Goal: Information Seeking & Learning: Check status

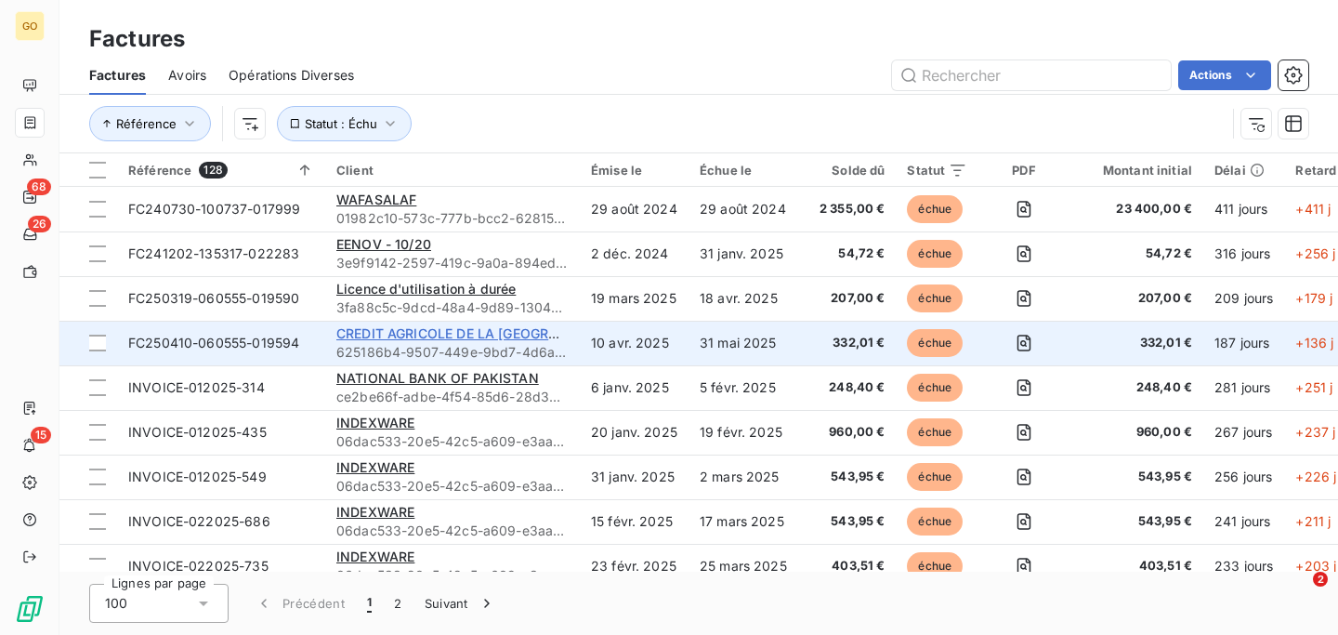
click at [416, 334] on span "CREDIT AGRICOLE DE LA [GEOGRAPHIC_DATA]" at bounding box center [484, 333] width 297 height 16
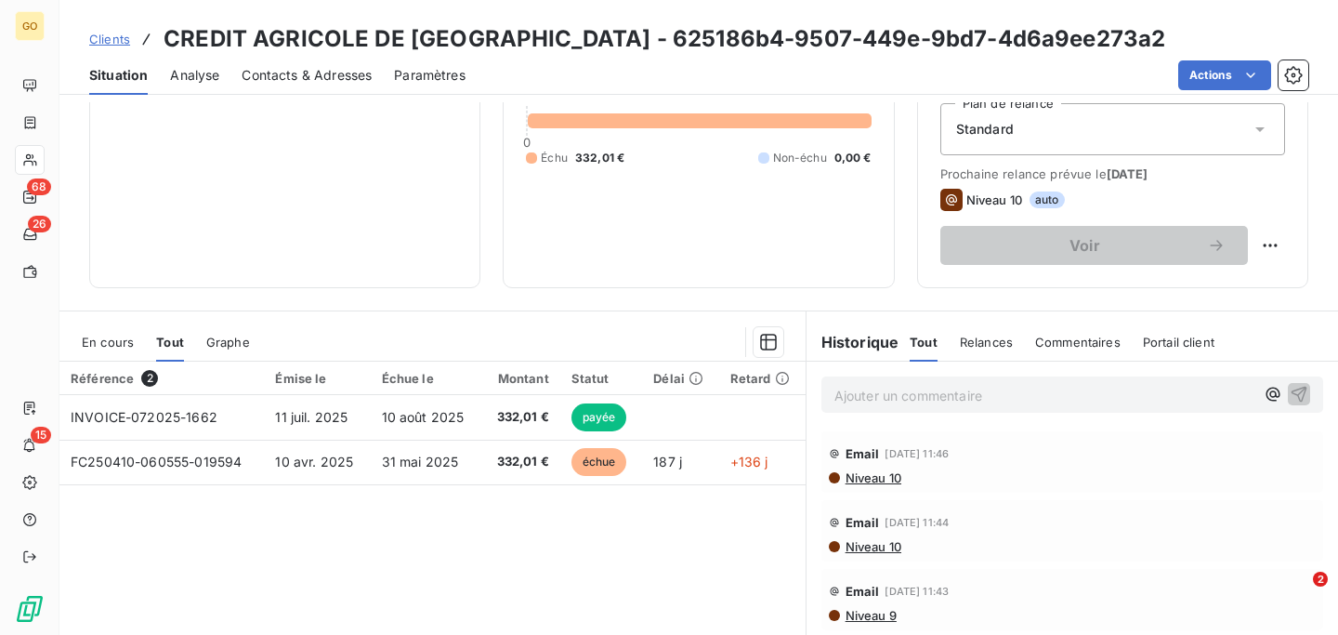
scroll to position [207, 0]
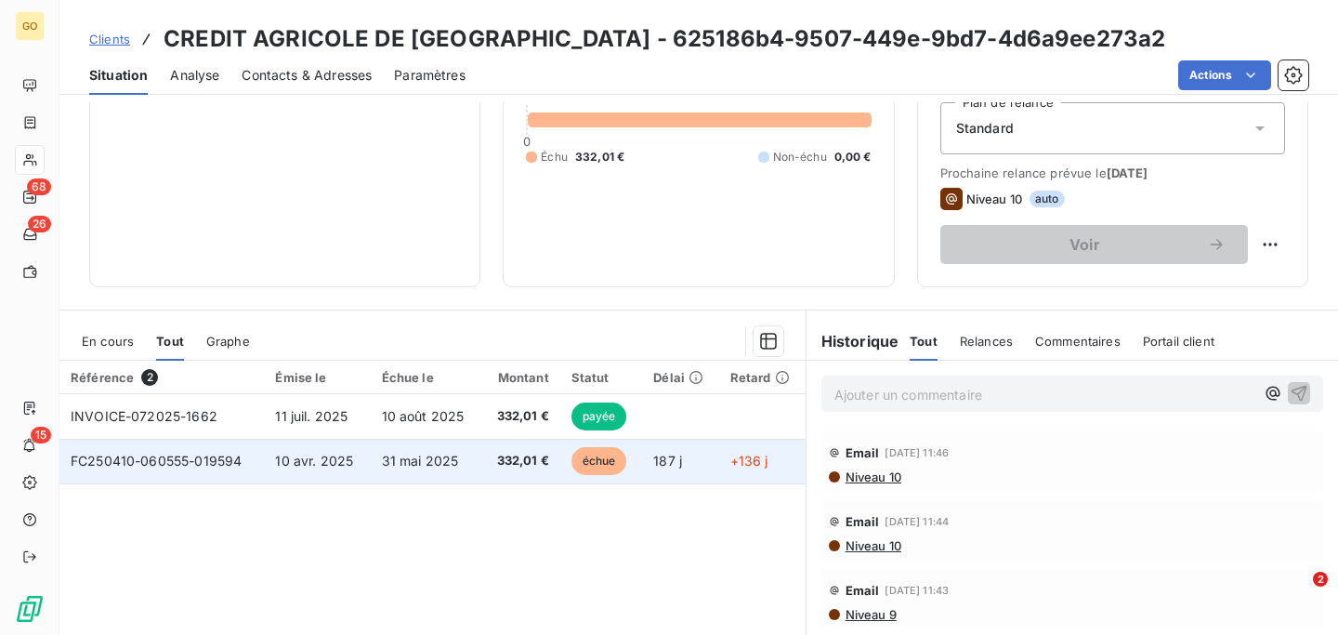
click at [191, 466] on span "FC250410-060555-019594" at bounding box center [156, 461] width 171 height 16
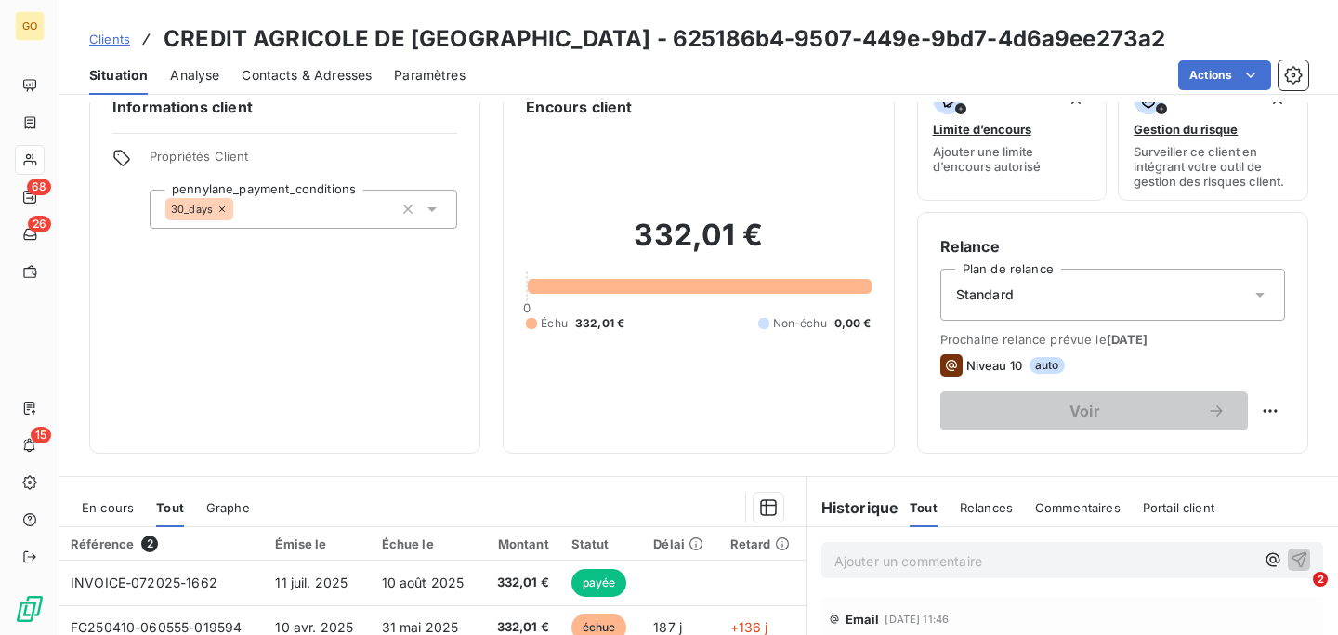
scroll to position [52, 0]
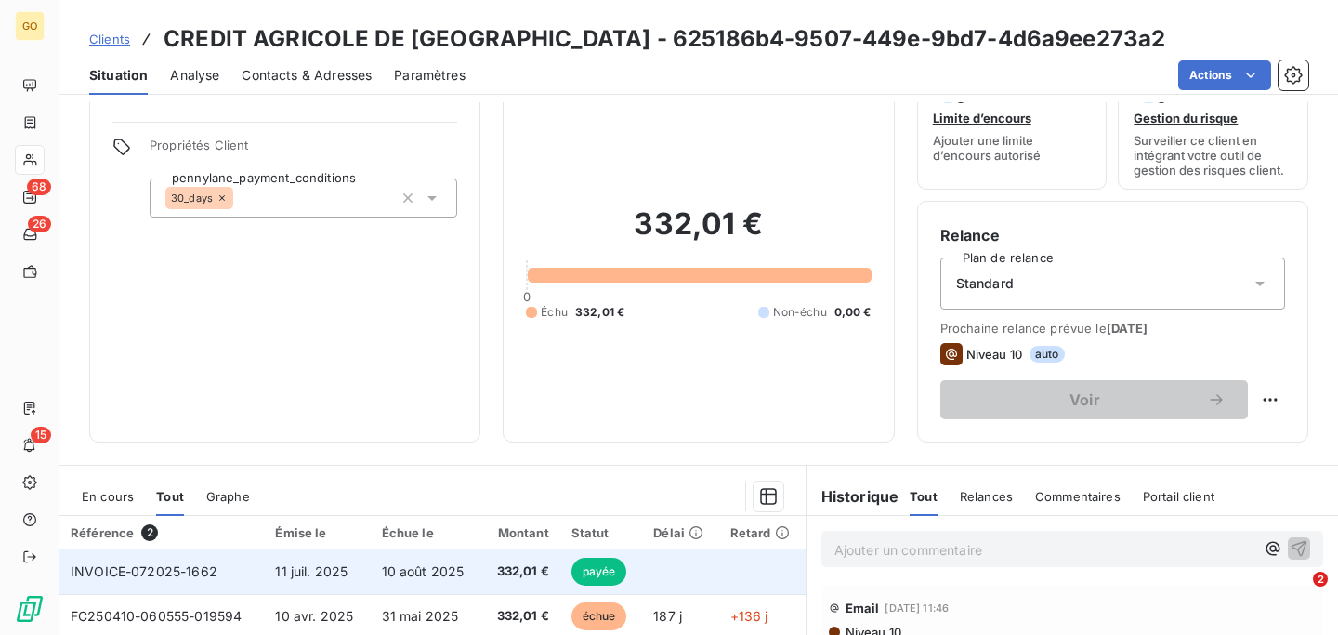
click at [331, 571] on span "11 juil. 2025" at bounding box center [311, 571] width 73 height 16
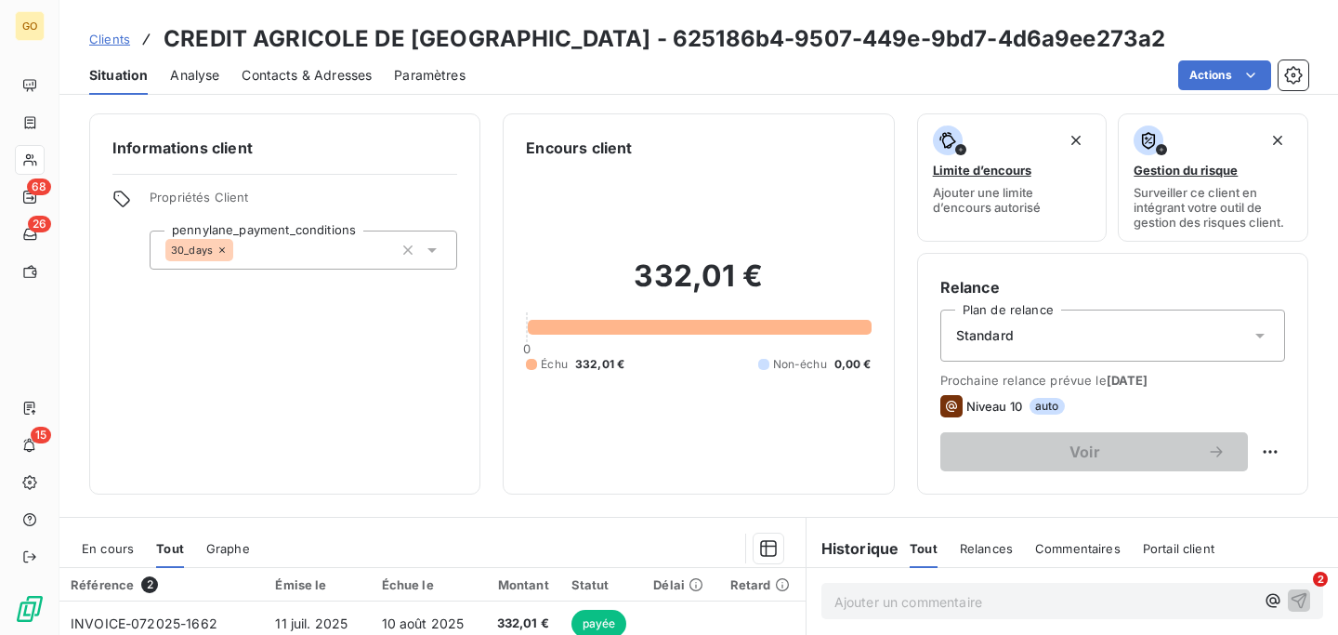
scroll to position [184, 0]
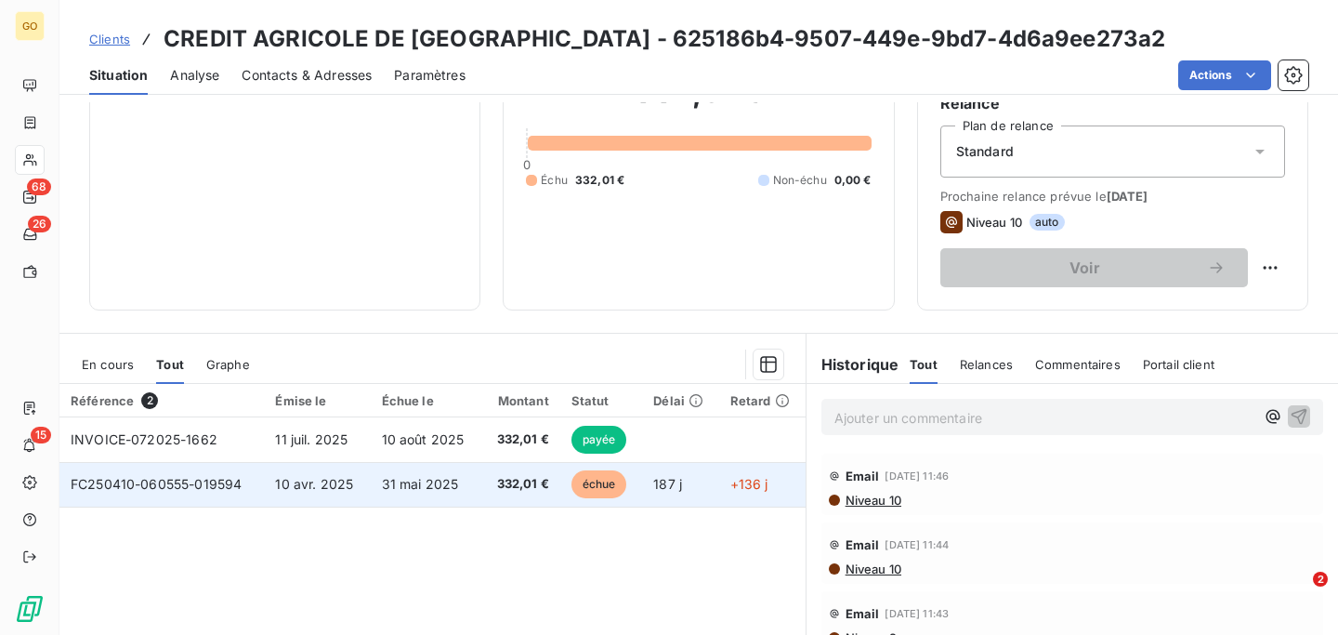
click at [277, 492] on td "10 avr. 2025" at bounding box center [317, 484] width 106 height 45
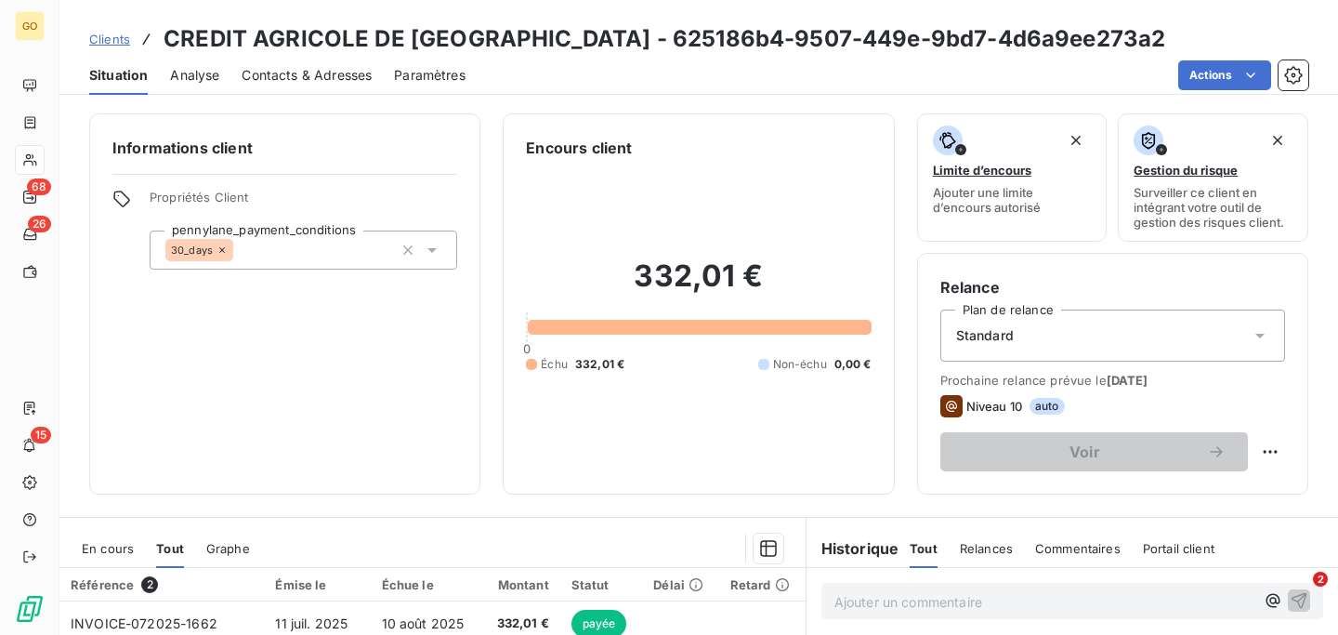
scroll to position [202, 0]
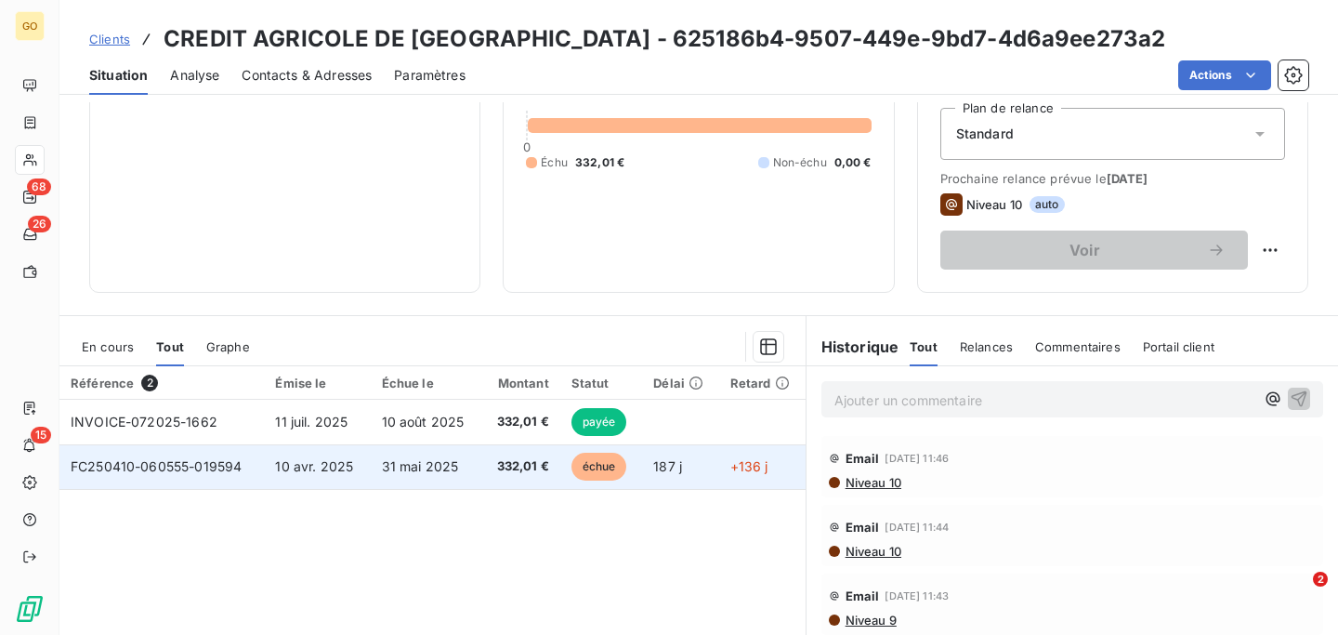
click at [223, 469] on span "FC250410-060555-019594" at bounding box center [156, 466] width 171 height 16
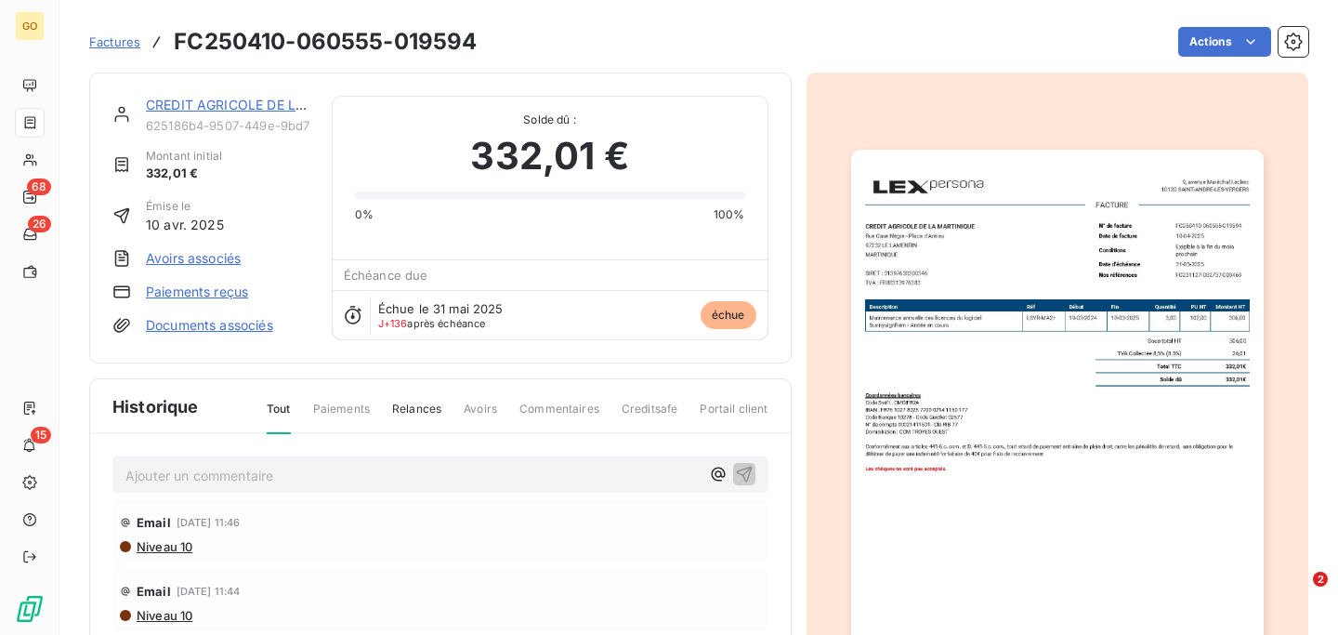
click at [280, 38] on h3 "FC250410-060555-019594" at bounding box center [325, 41] width 303 height 33
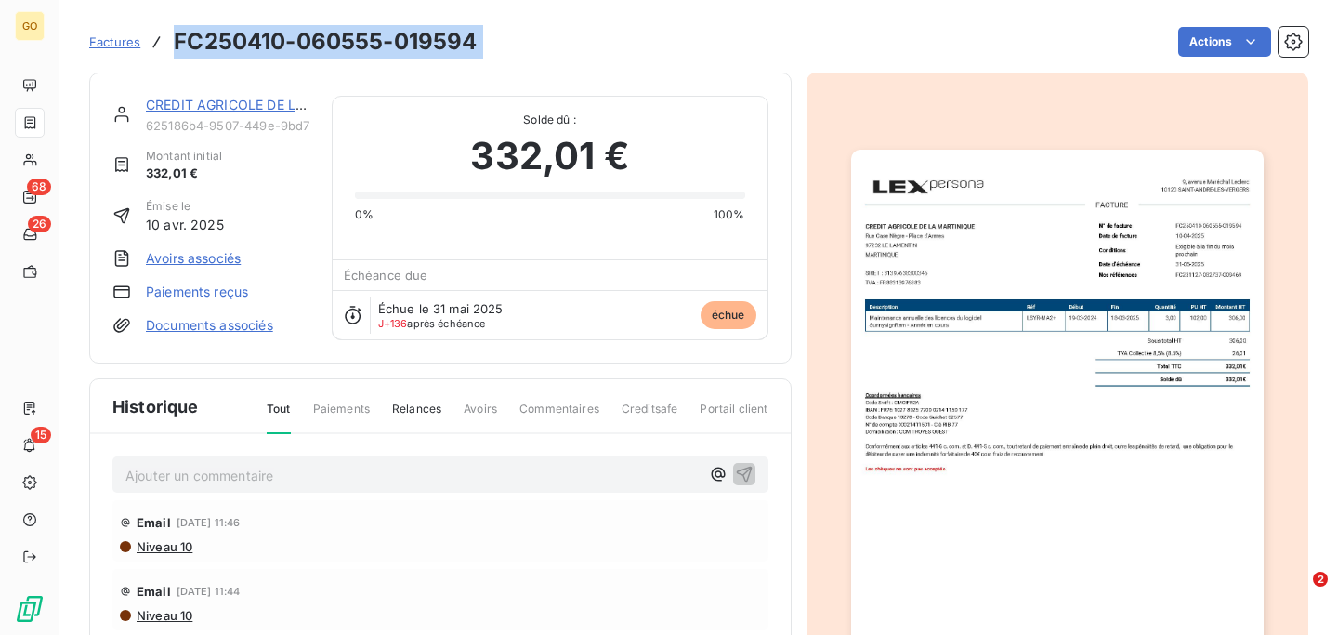
click at [280, 38] on h3 "FC250410-060555-019594" at bounding box center [325, 41] width 303 height 33
copy section "FC250410-060555-019594 Actions"
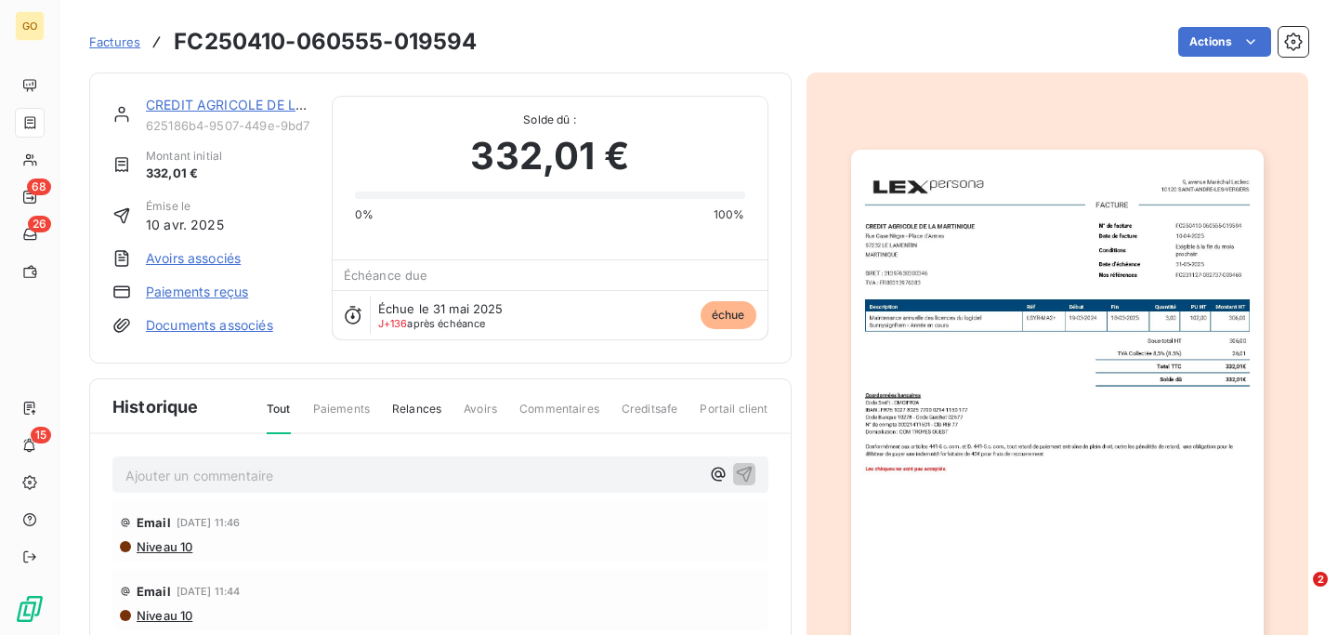
click at [423, 404] on span "Relances" at bounding box center [416, 417] width 49 height 32
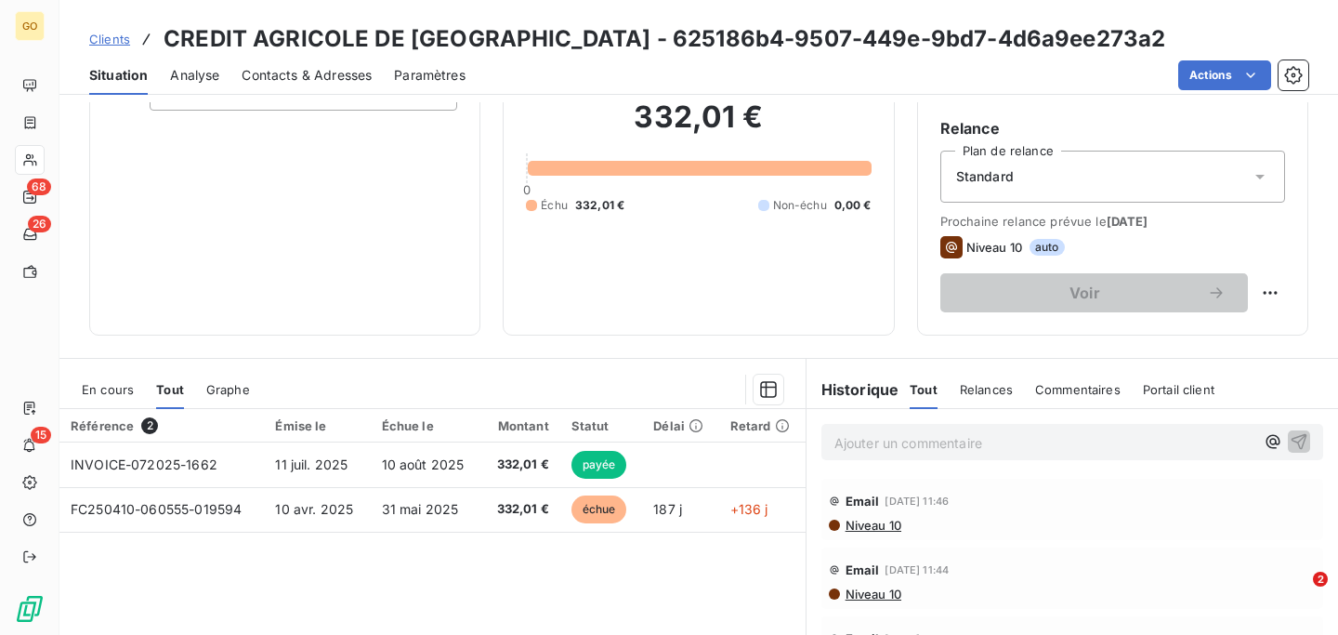
scroll to position [159, 0]
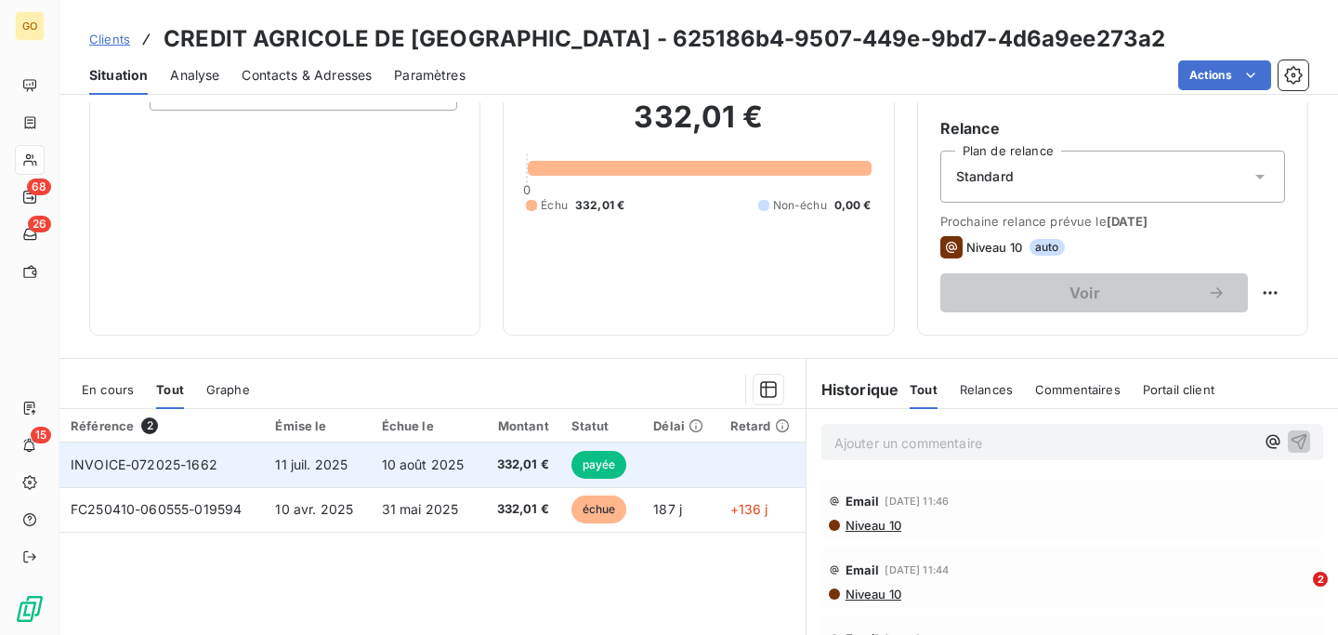
click at [385, 476] on td "10 août 2025" at bounding box center [426, 464] width 111 height 45
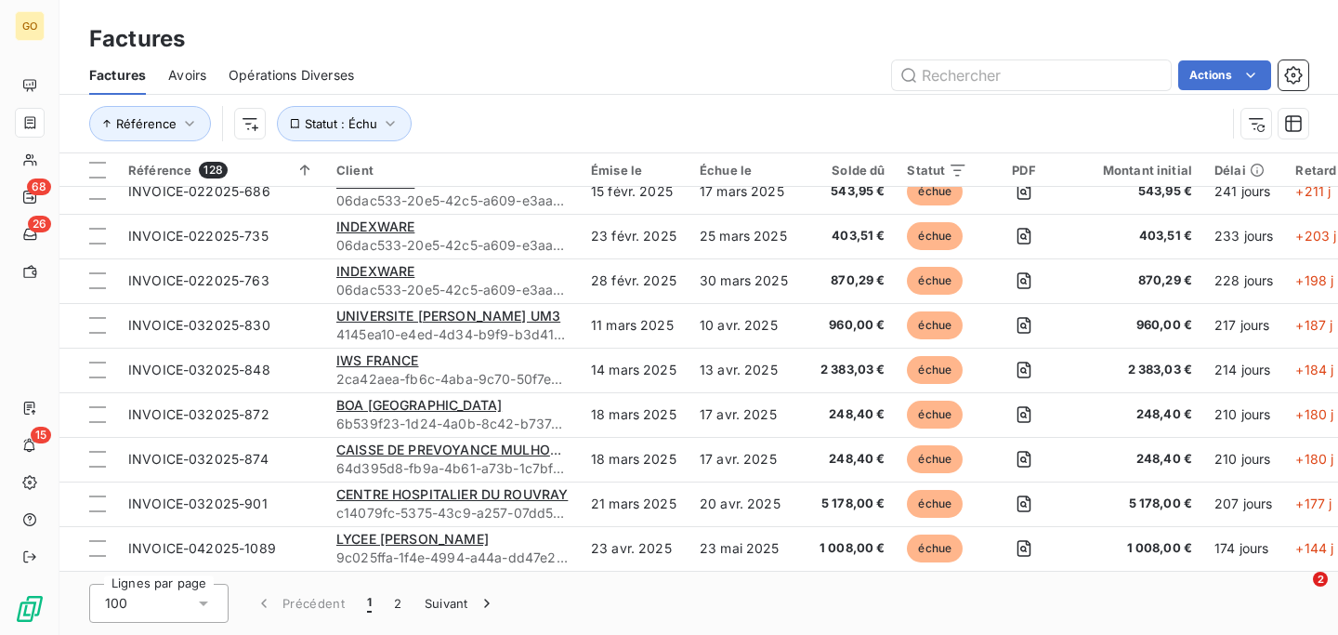
scroll to position [329, 0]
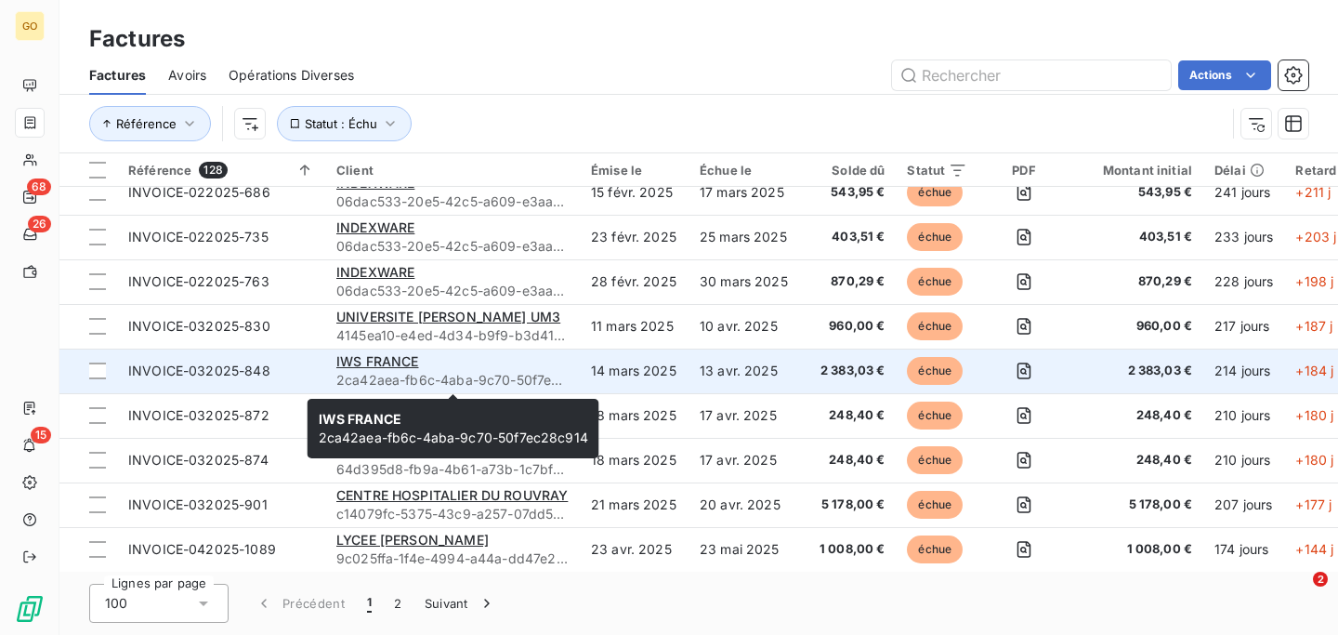
click at [438, 373] on span "2ca42aea-fb6c-4aba-9c70-50f7ec28c914" at bounding box center [452, 380] width 232 height 19
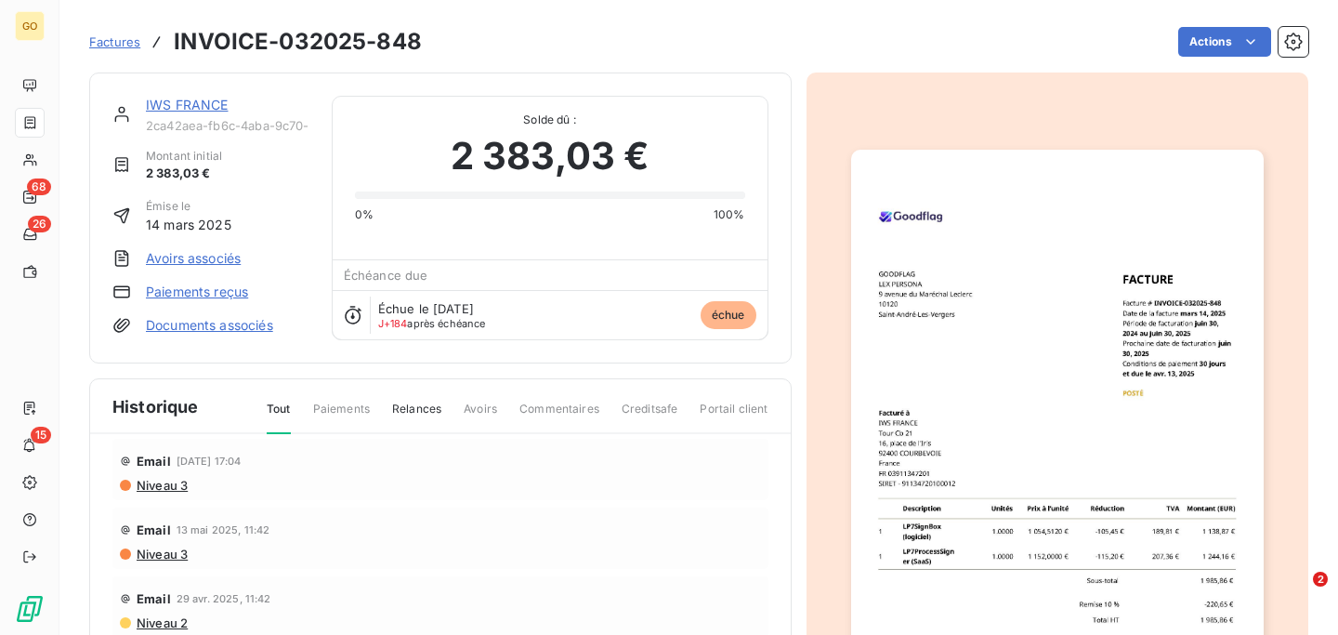
click at [420, 416] on span "Relances" at bounding box center [416, 417] width 49 height 32
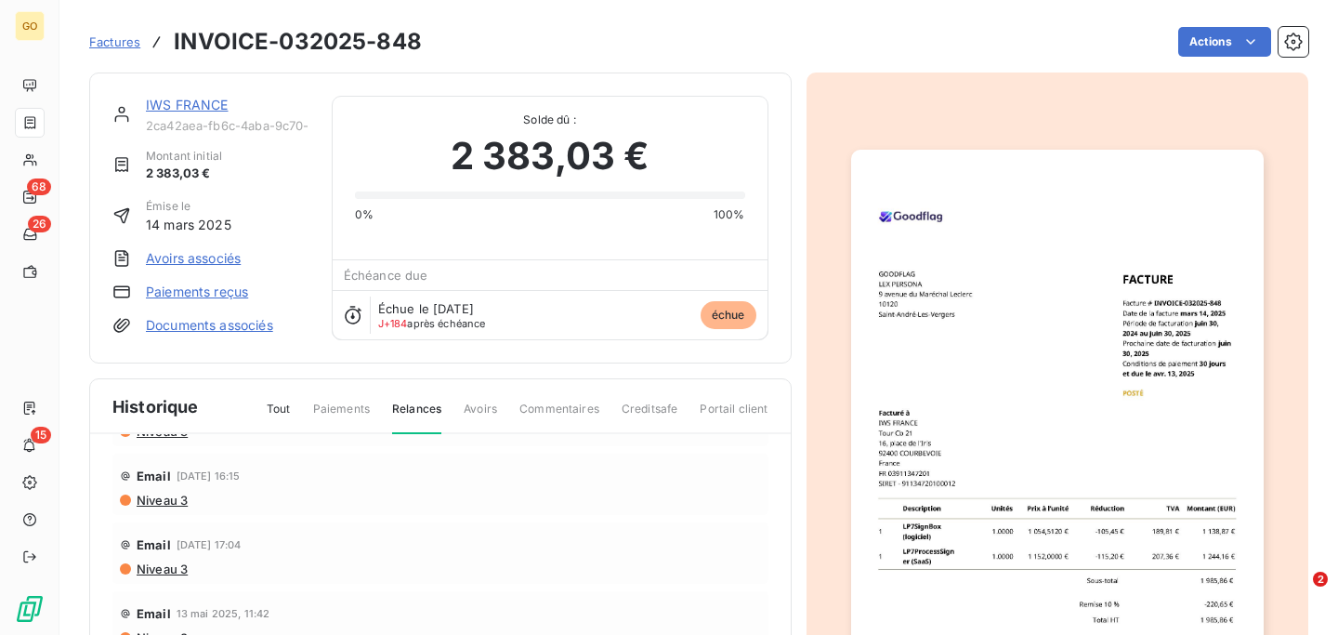
scroll to position [243, 0]
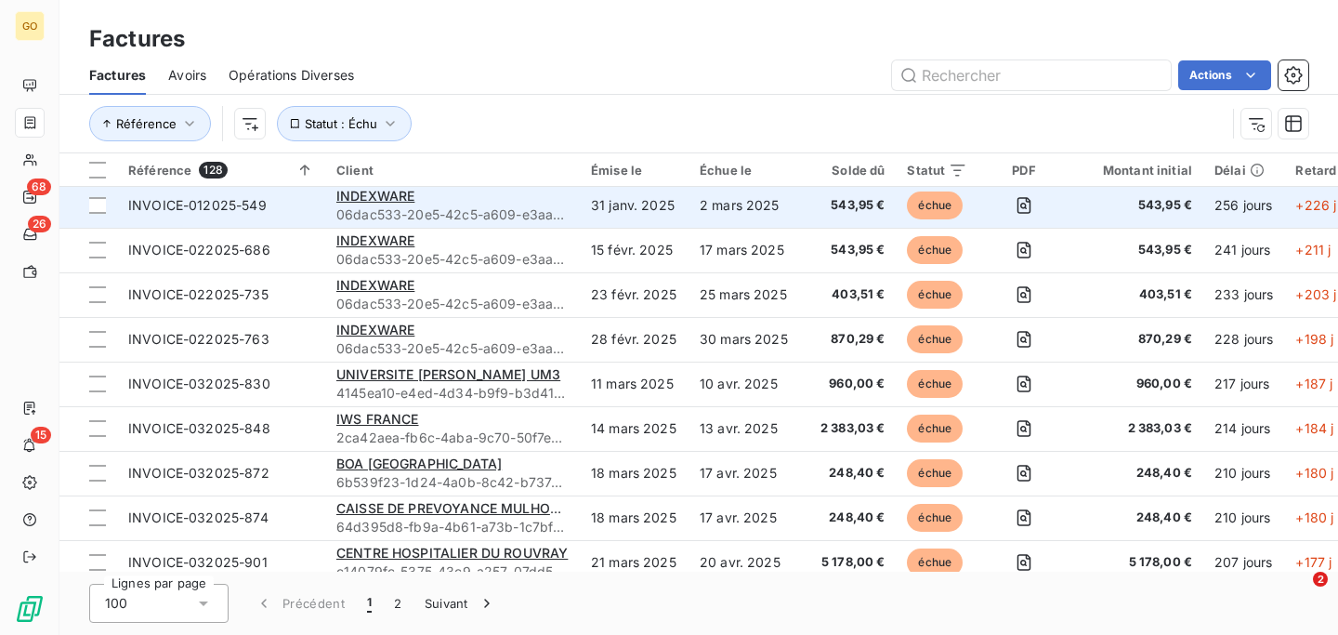
scroll to position [272, 0]
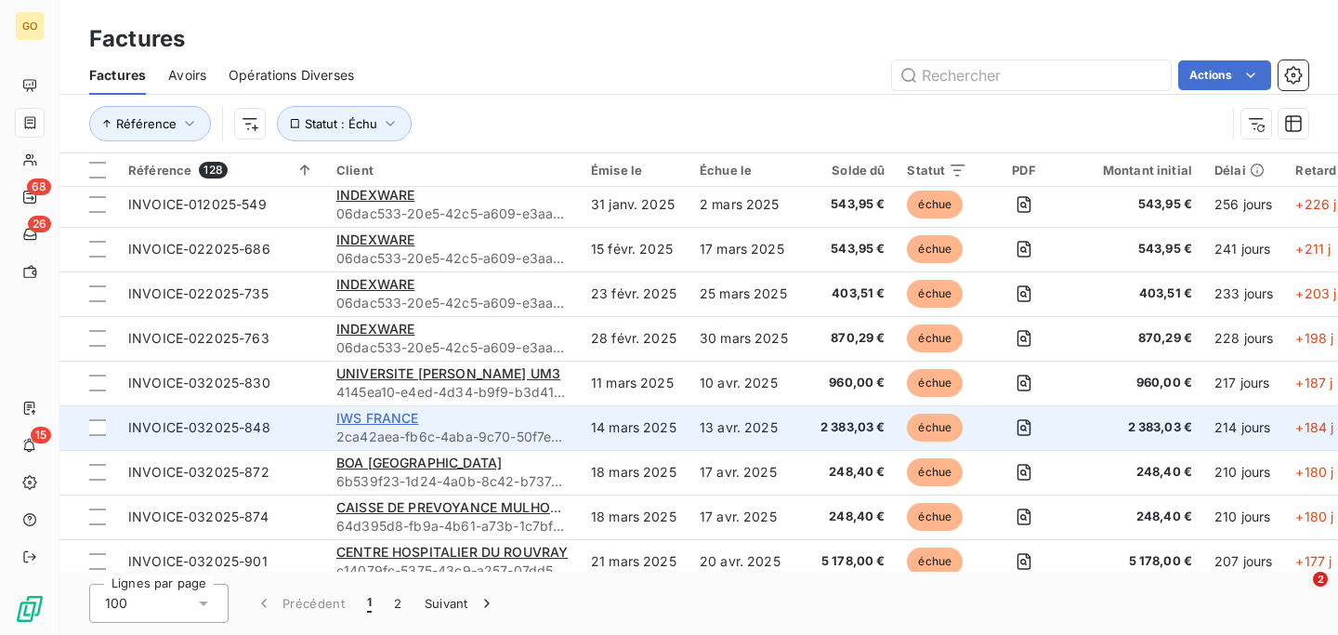
click at [372, 417] on span "IWS FRANCE" at bounding box center [377, 418] width 83 height 16
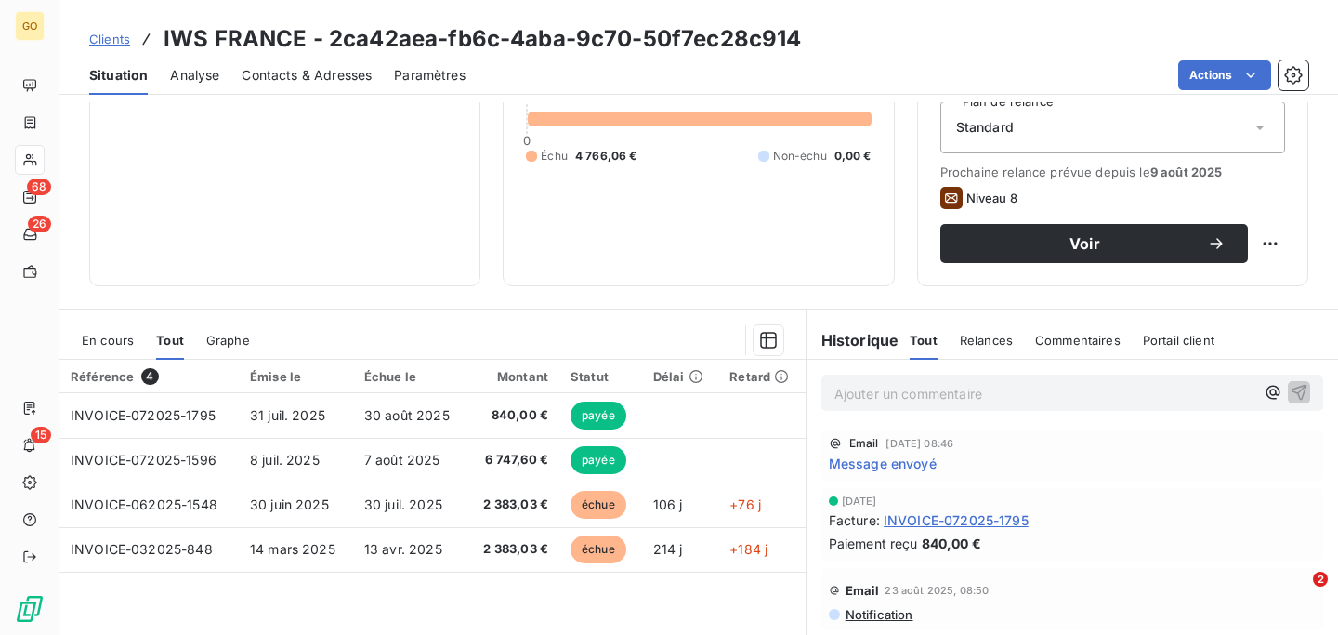
scroll to position [205, 0]
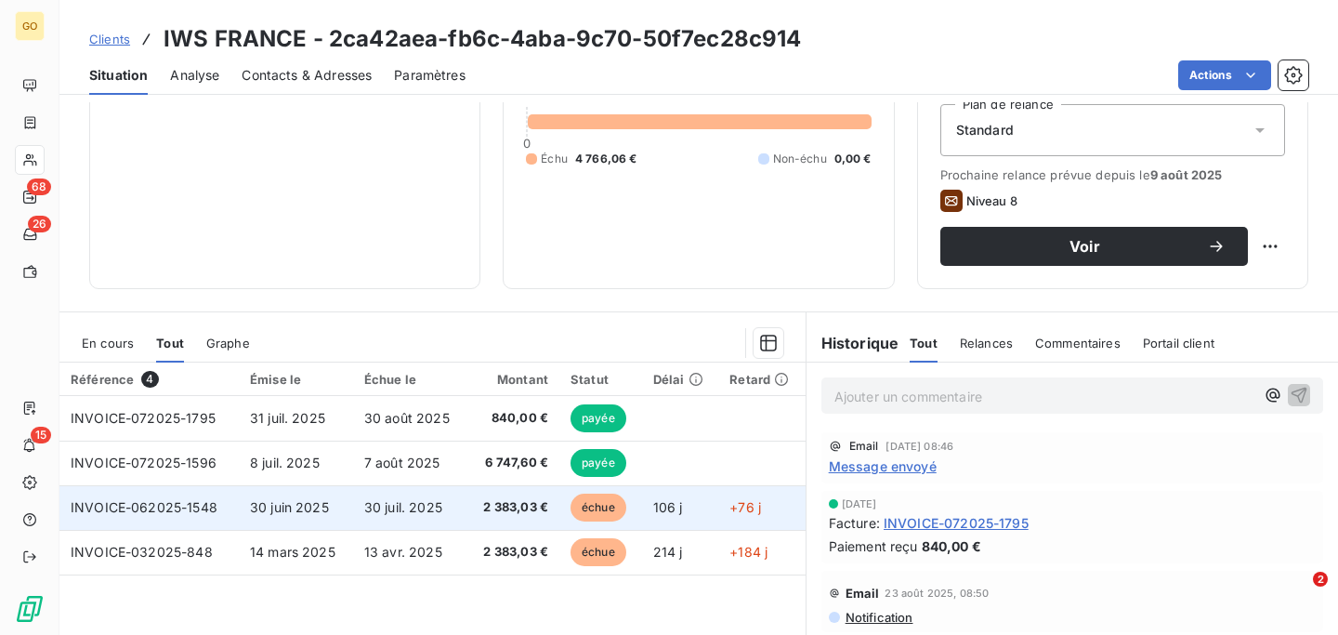
click at [188, 508] on span "INVOICE-062025-1548" at bounding box center [144, 507] width 147 height 16
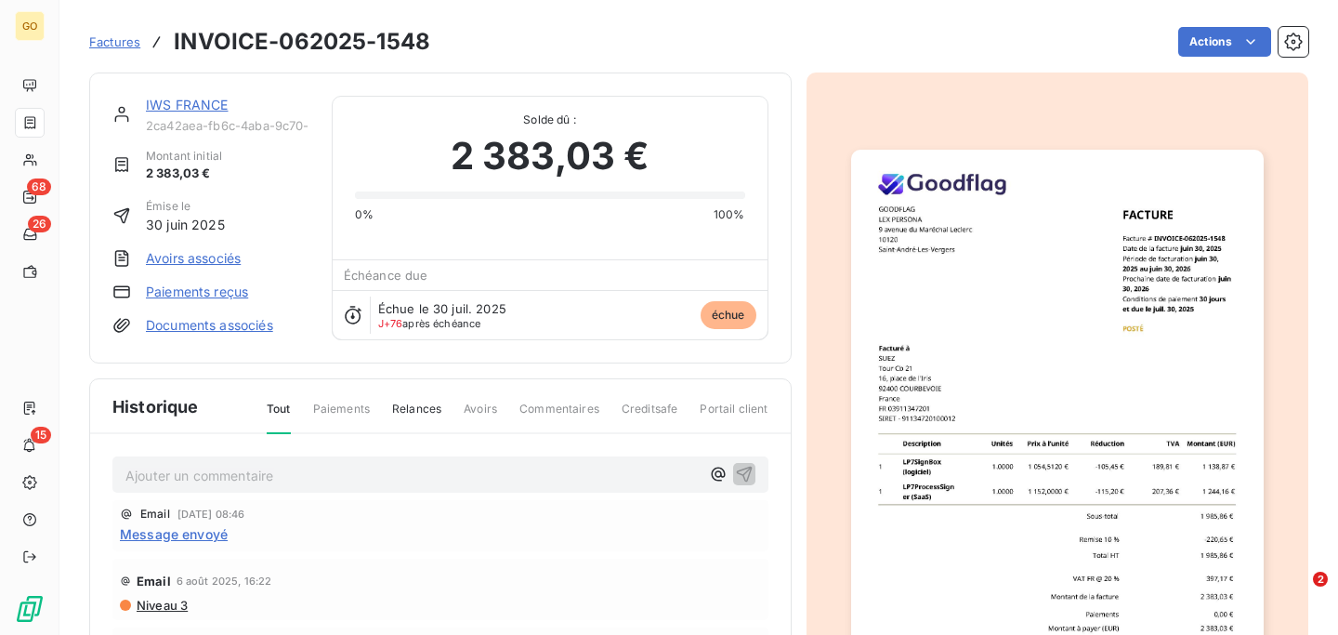
click at [218, 40] on h3 "INVOICE-062025-1548" at bounding box center [302, 41] width 257 height 33
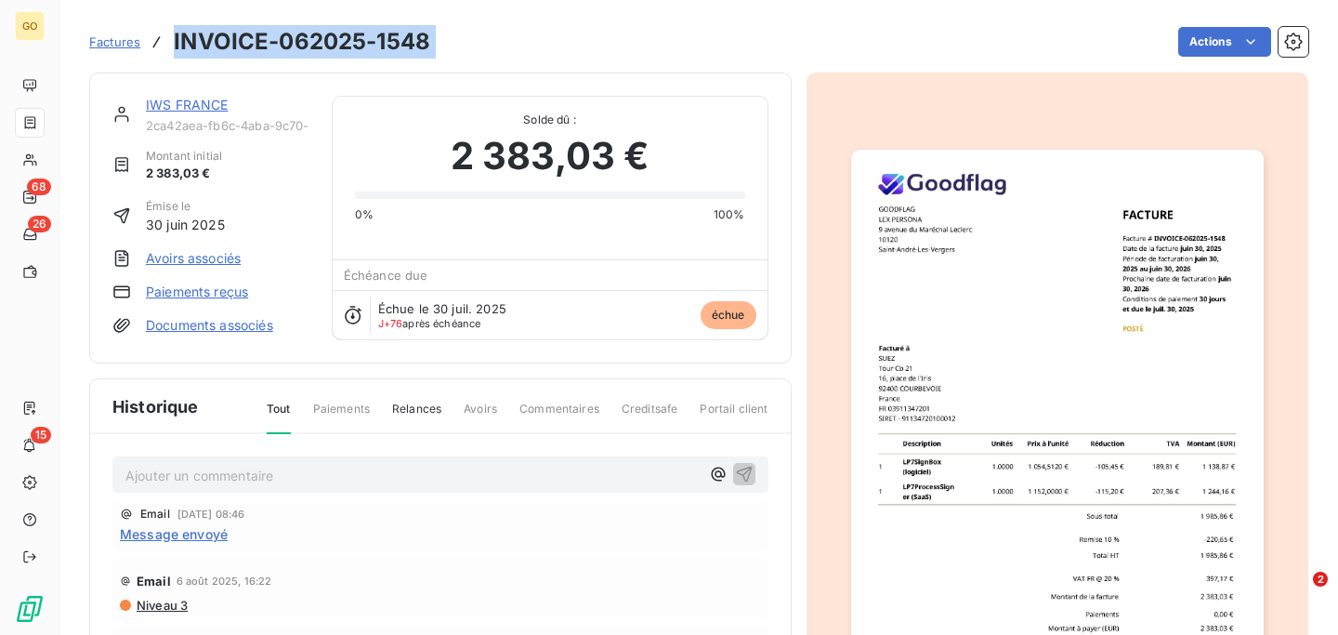
click at [218, 40] on h3 "INVOICE-062025-1548" at bounding box center [302, 41] width 257 height 33
copy section "INVOICE-062025-1548 Actions"
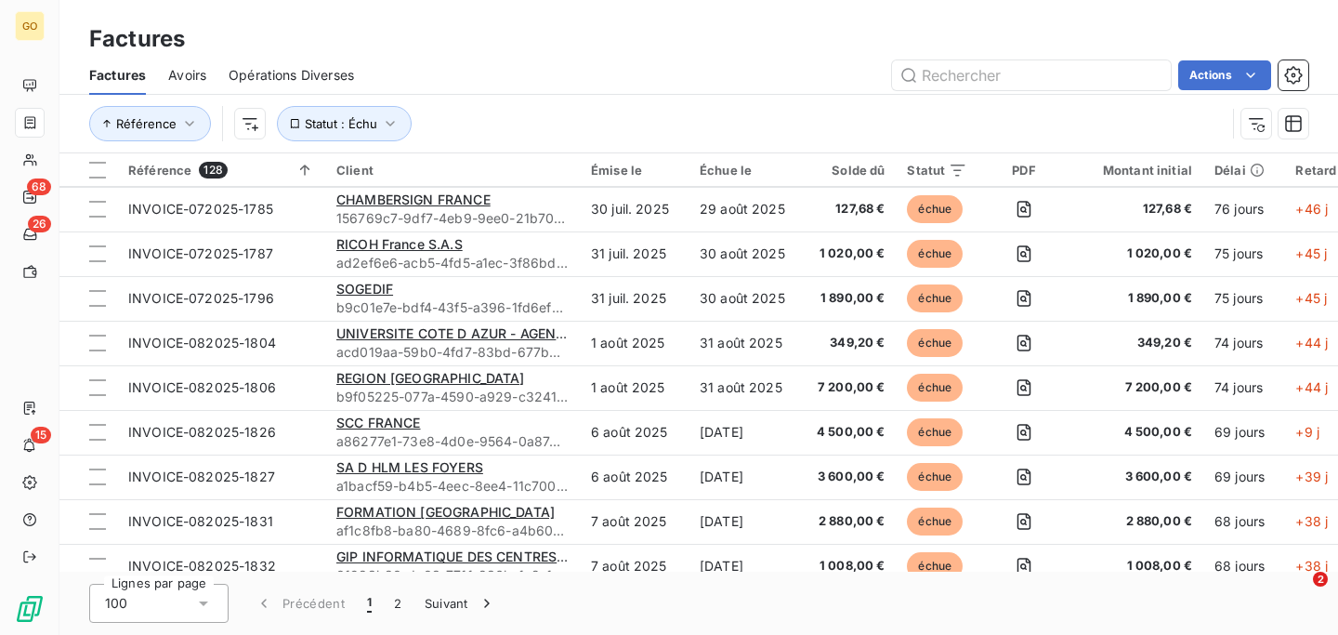
scroll to position [4084, 0]
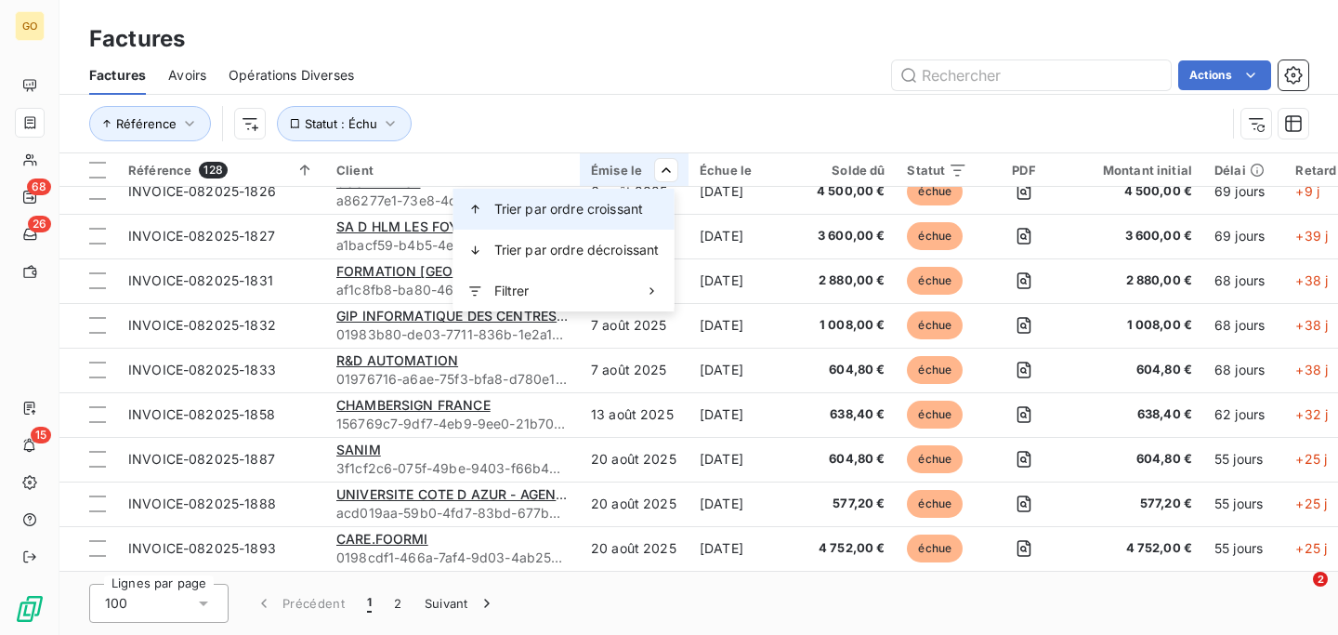
click at [640, 219] on div "Trier par ordre croissant" at bounding box center [564, 209] width 221 height 41
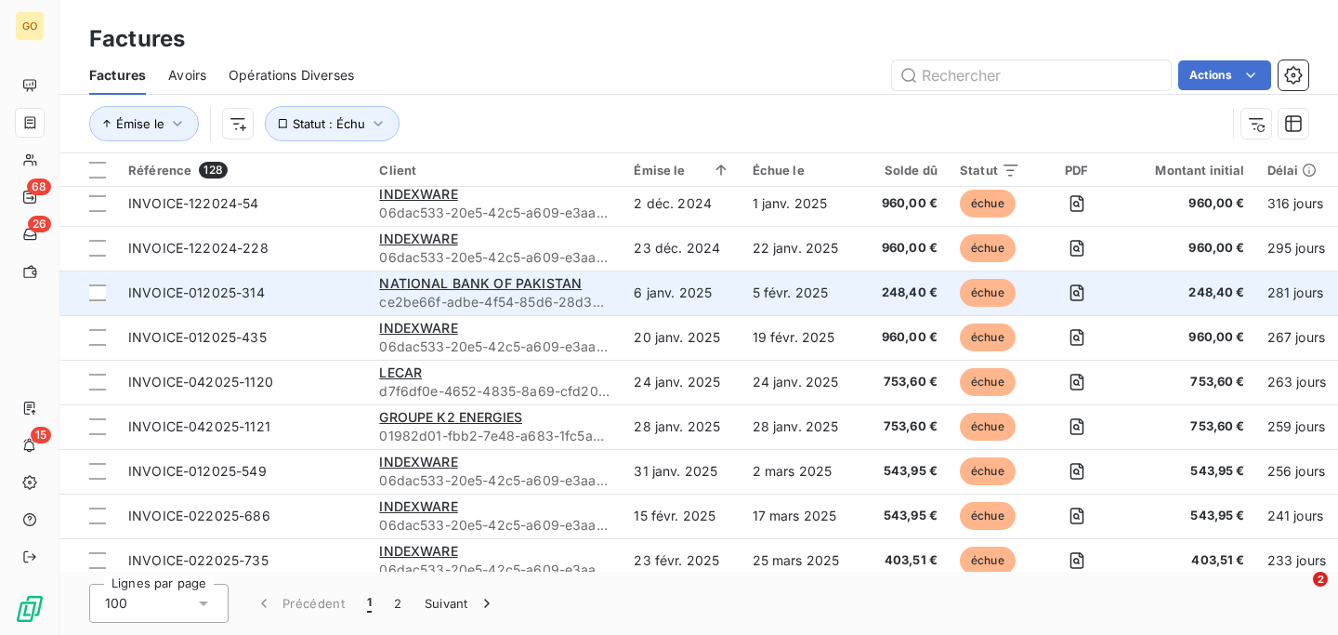
scroll to position [631, 0]
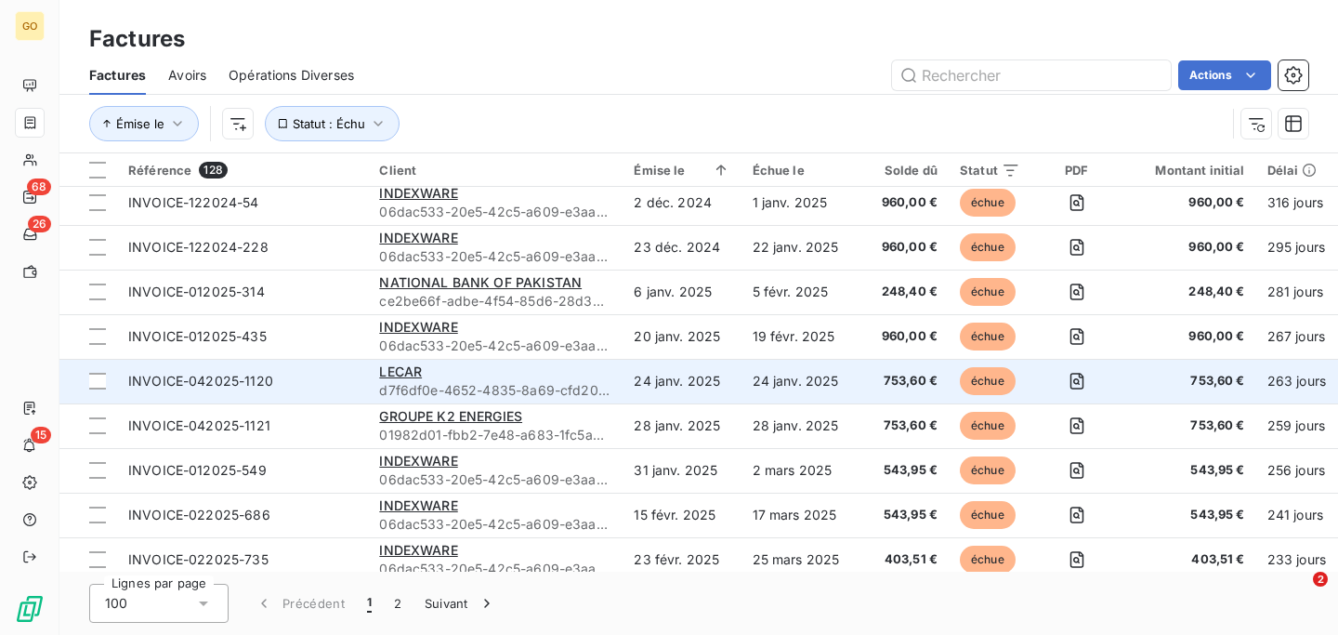
click at [661, 385] on td "24 janv. 2025" at bounding box center [682, 381] width 118 height 45
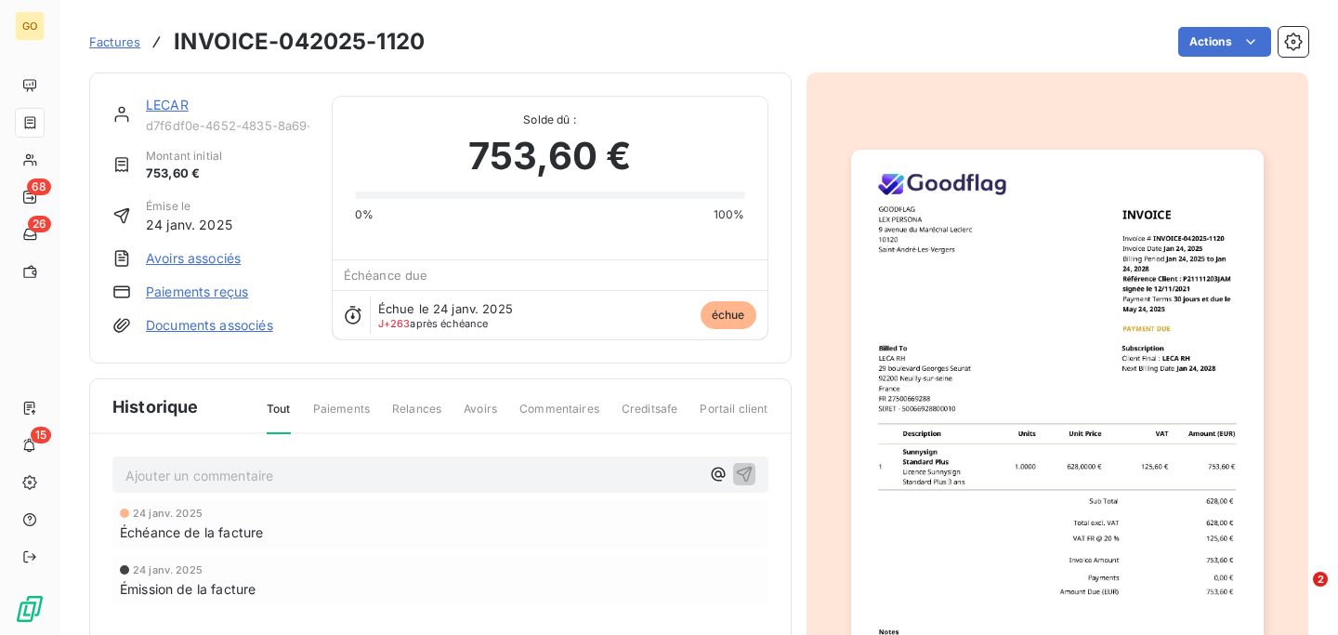
click at [263, 40] on h3 "INVOICE-042025-1120" at bounding box center [299, 41] width 251 height 33
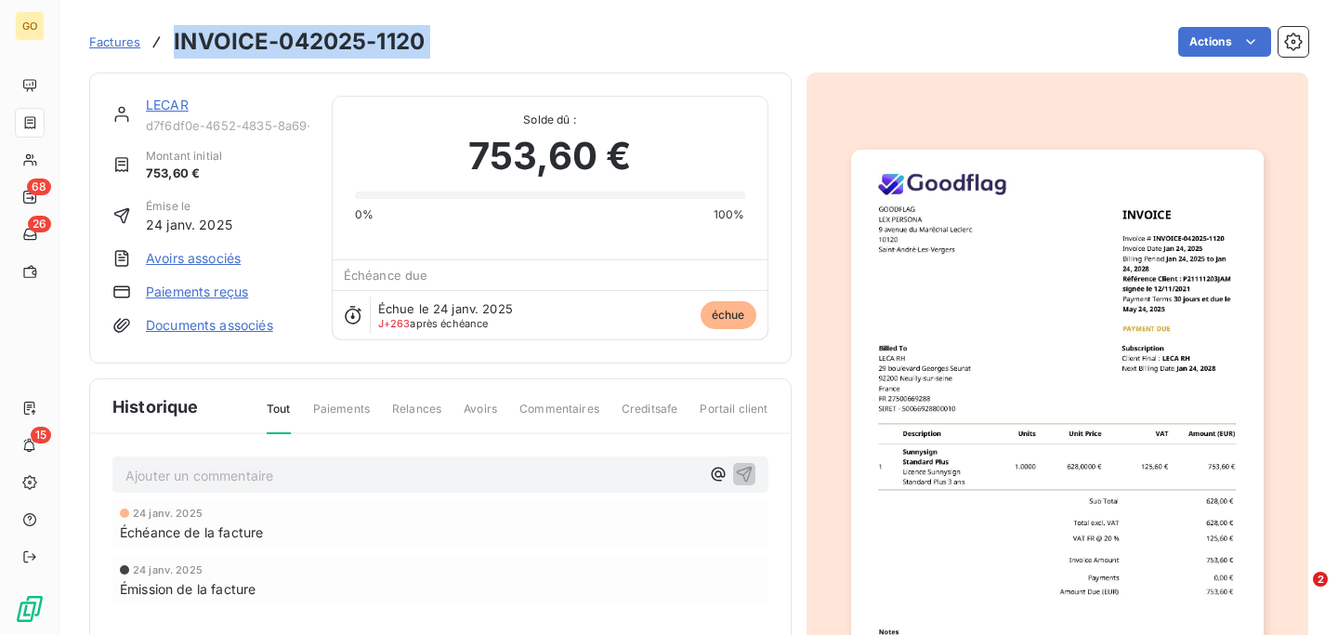
click at [263, 40] on h3 "INVOICE-042025-1120" at bounding box center [299, 41] width 251 height 33
copy section "INVOICE-042025-1120 Actions"
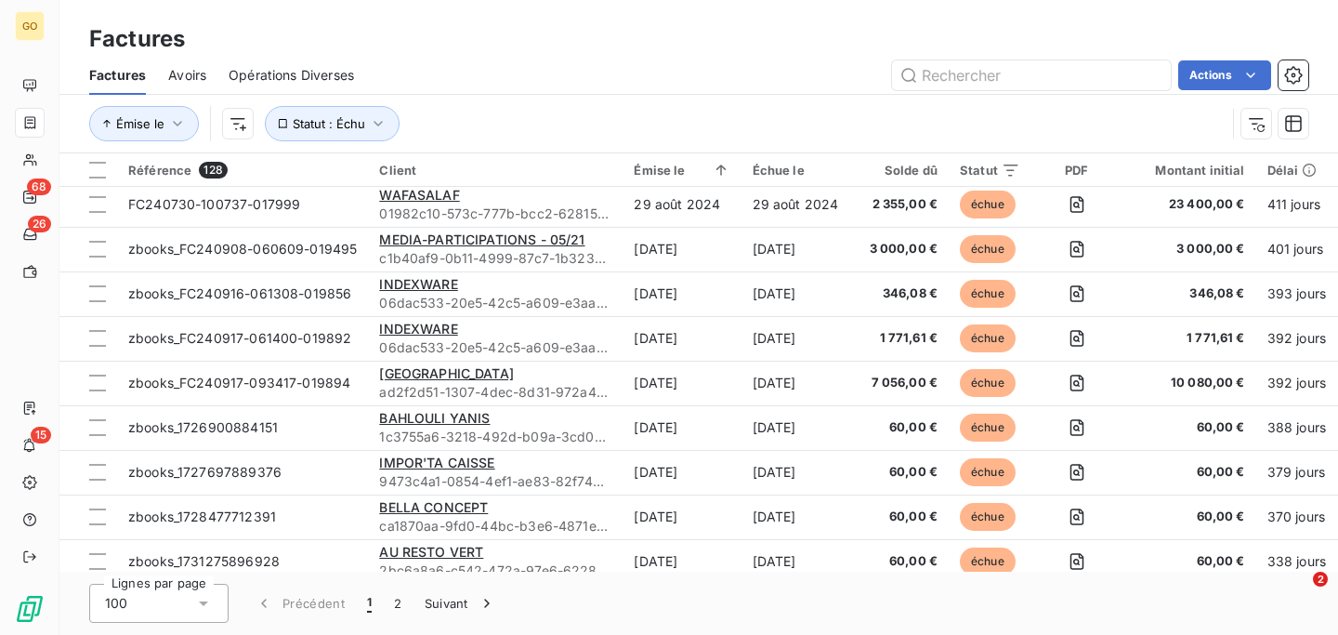
scroll to position [99, 0]
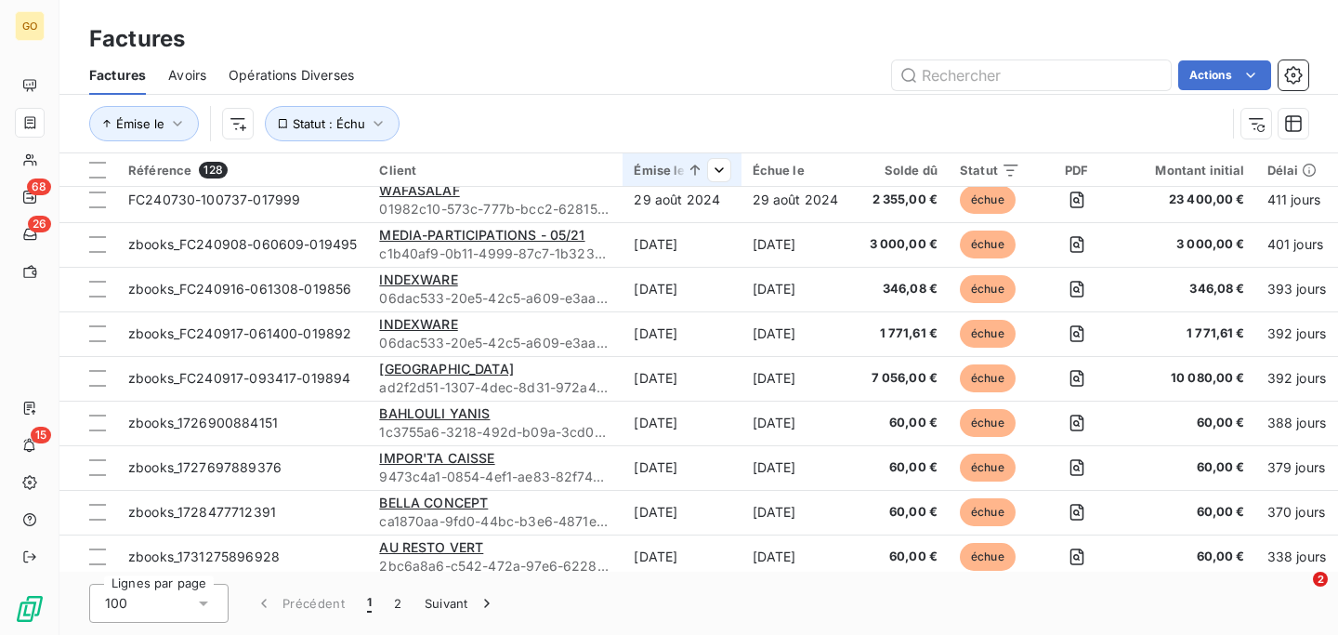
click at [656, 176] on div "Émise le" at bounding box center [682, 170] width 96 height 15
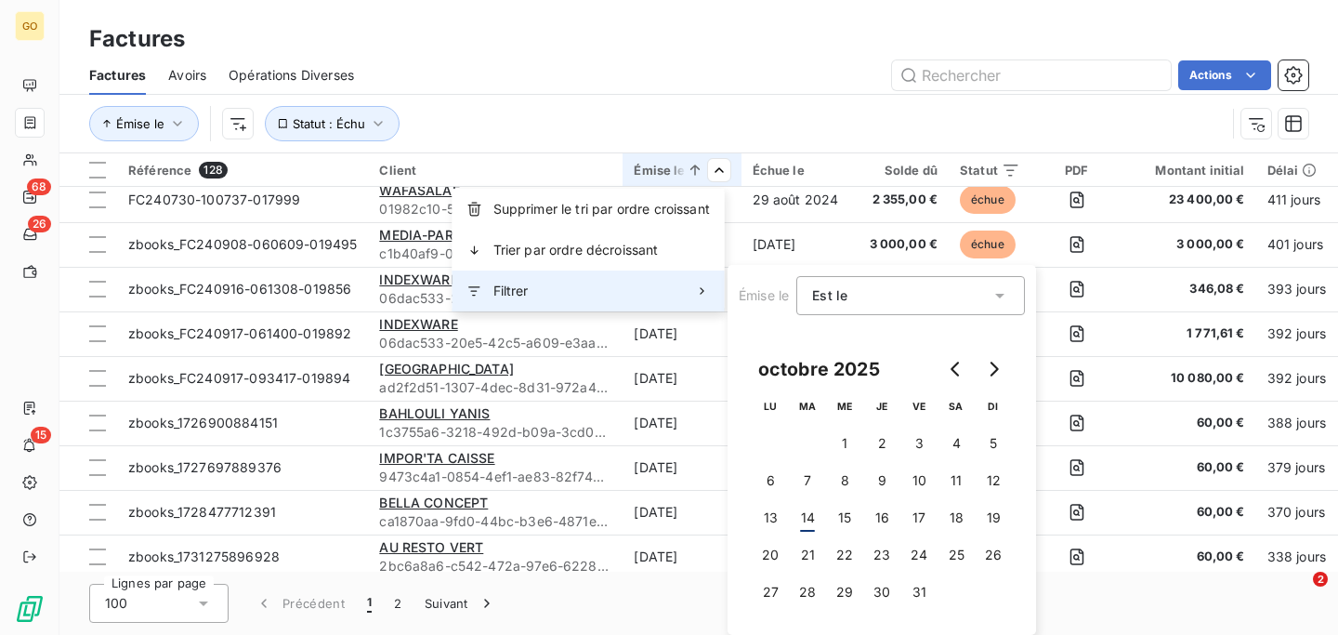
click at [633, 277] on div "Filtrer" at bounding box center [589, 290] width 272 height 41
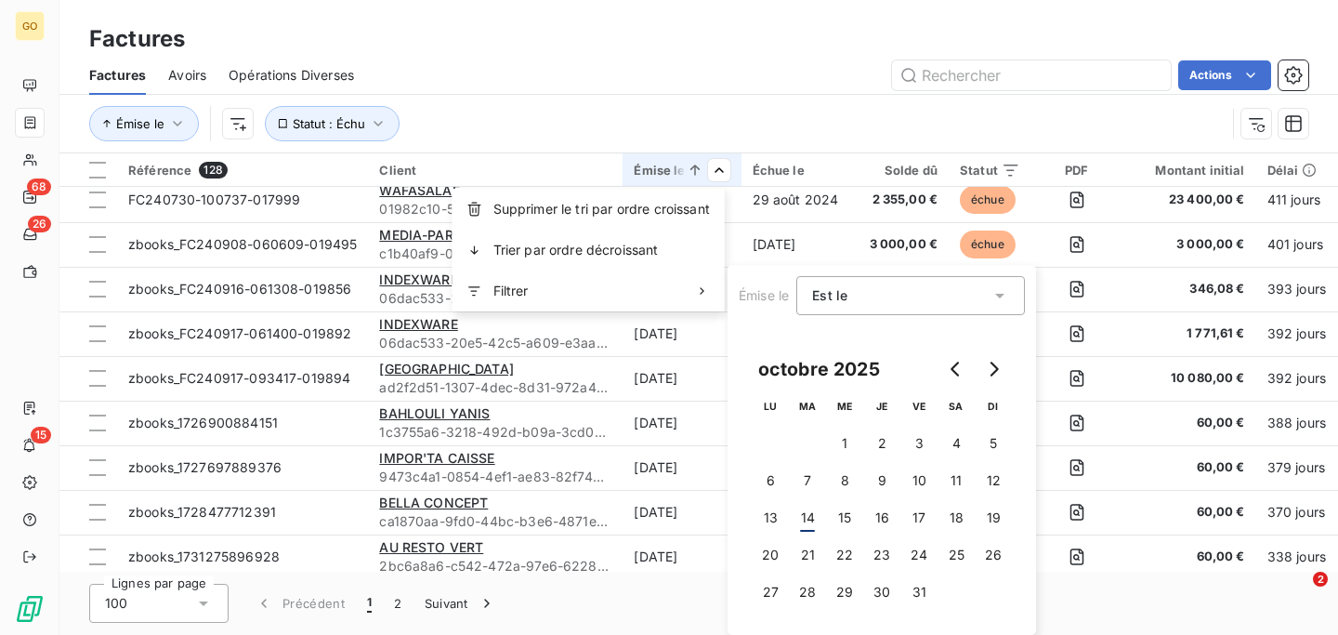
click at [778, 124] on html "GO 68 26 15 Factures Factures Avoirs Opérations Diverses Actions Émise le Statu…" at bounding box center [669, 317] width 1338 height 635
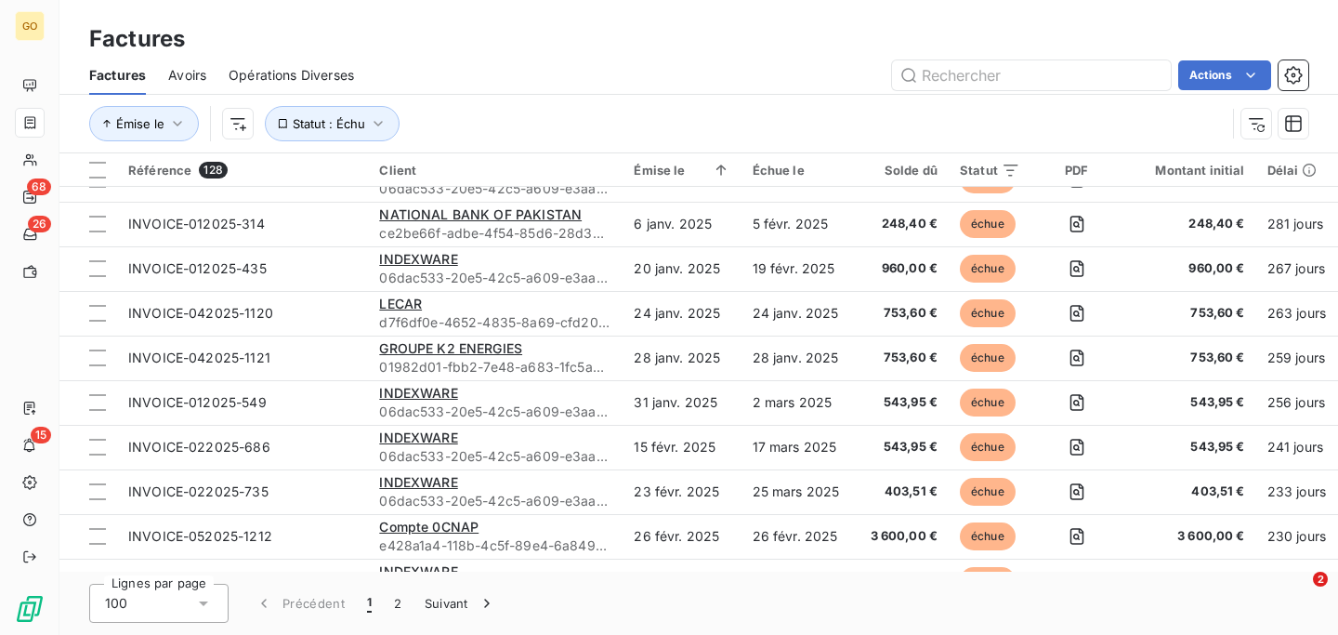
scroll to position [708, 0]
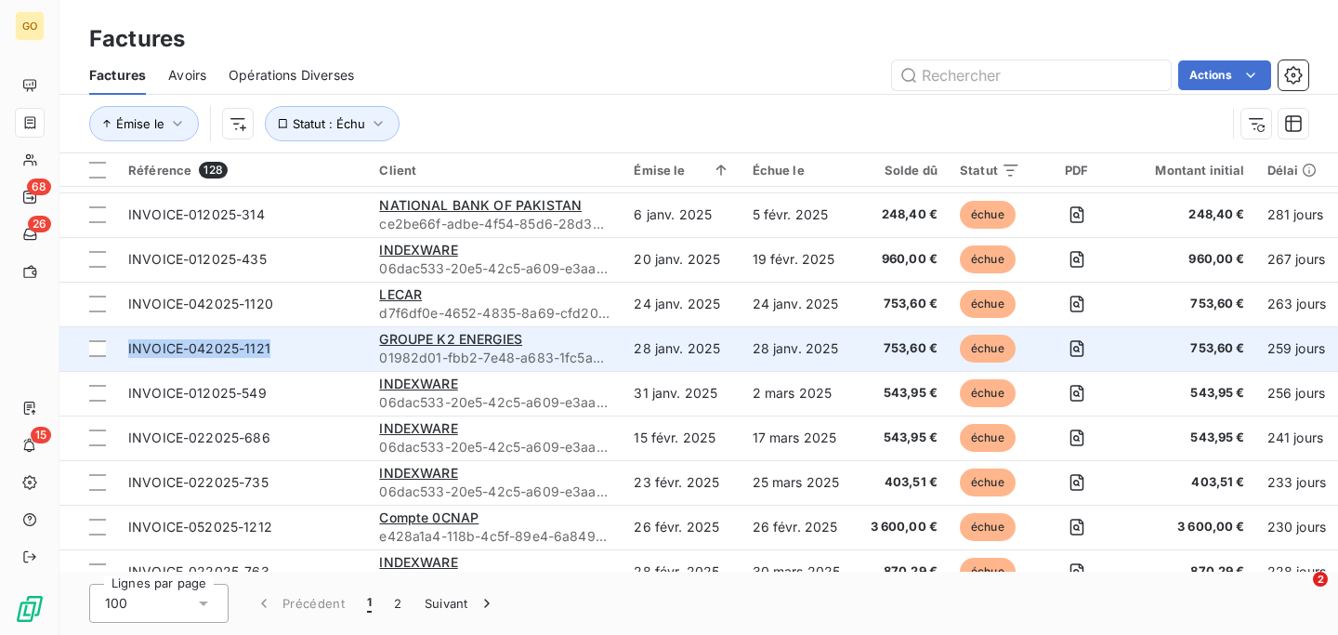
drag, startPoint x: 270, startPoint y: 351, endPoint x: 130, endPoint y: 347, distance: 140.4
click at [129, 347] on span "INVOICE-042025-1121" at bounding box center [242, 348] width 229 height 19
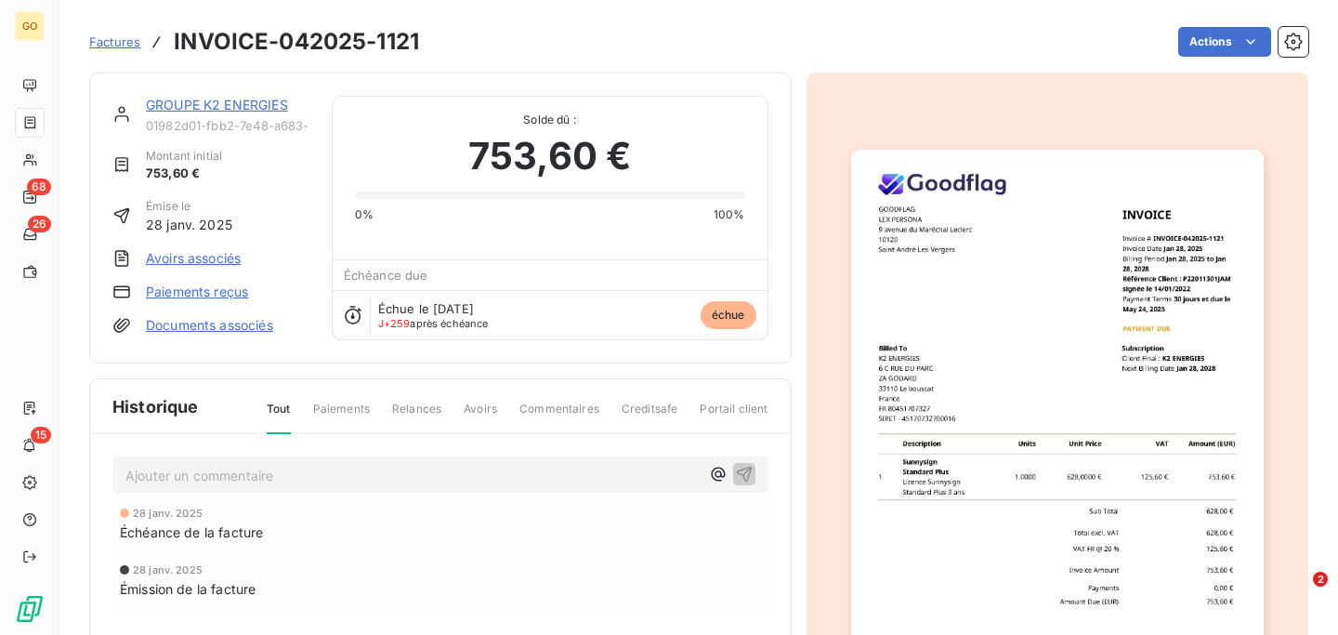
click at [308, 37] on h3 "INVOICE-042025-1121" at bounding box center [296, 41] width 245 height 33
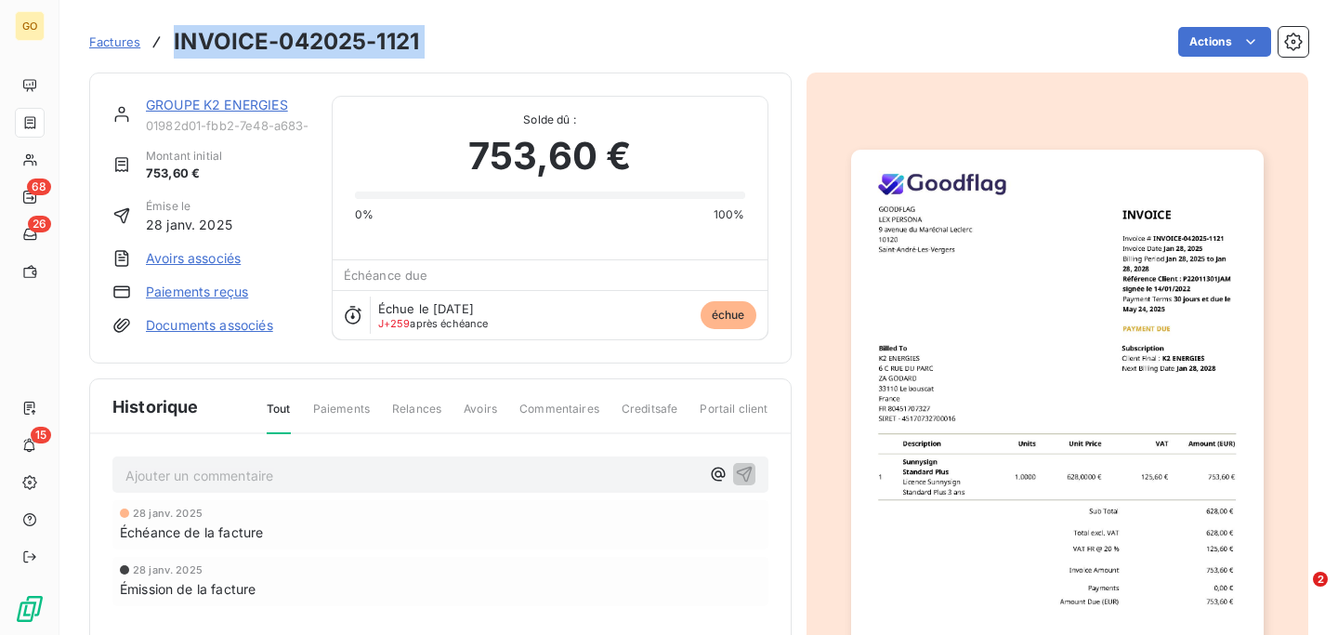
click at [308, 37] on h3 "INVOICE-042025-1121" at bounding box center [296, 41] width 245 height 33
copy section "INVOICE-042025-1121 Actions"
click at [535, 30] on div "Actions" at bounding box center [875, 42] width 867 height 30
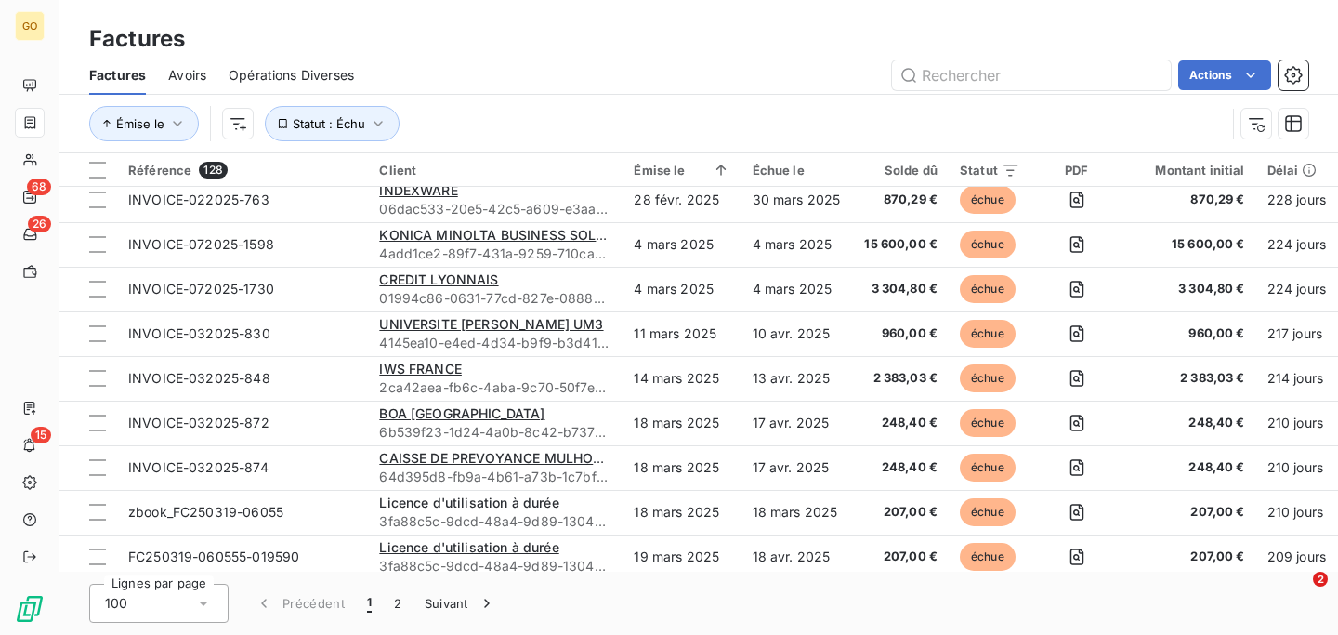
scroll to position [1085, 0]
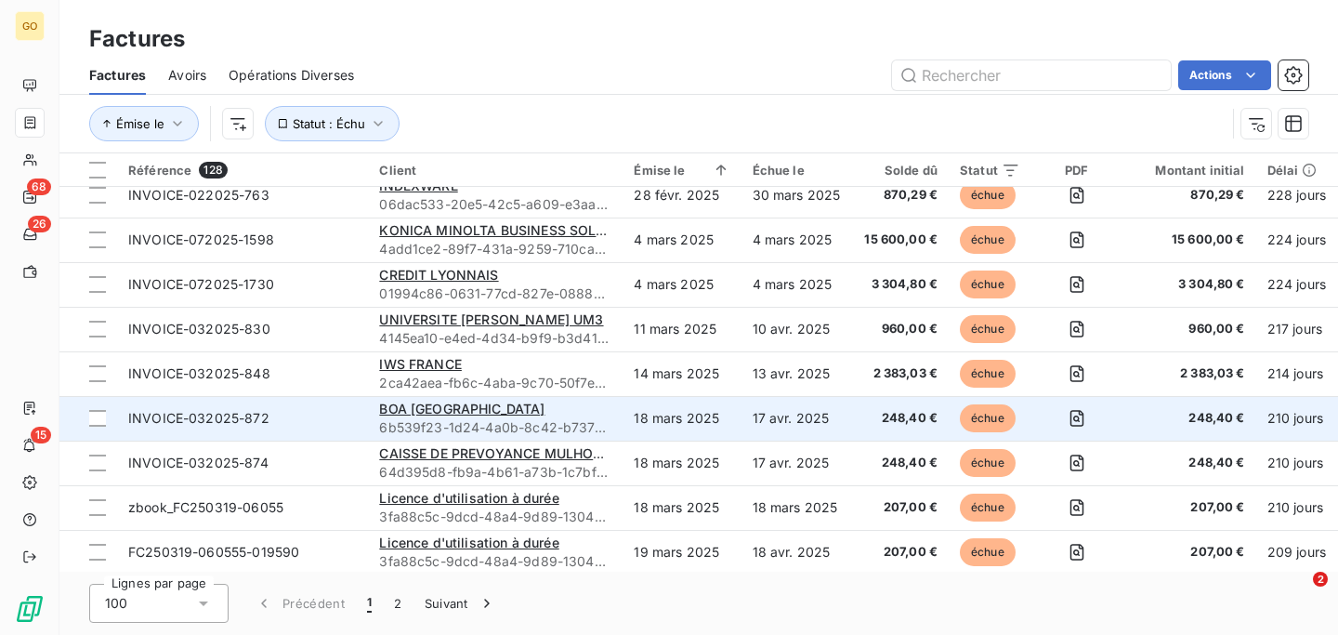
click at [526, 404] on div "BOA [GEOGRAPHIC_DATA]" at bounding box center [495, 409] width 232 height 19
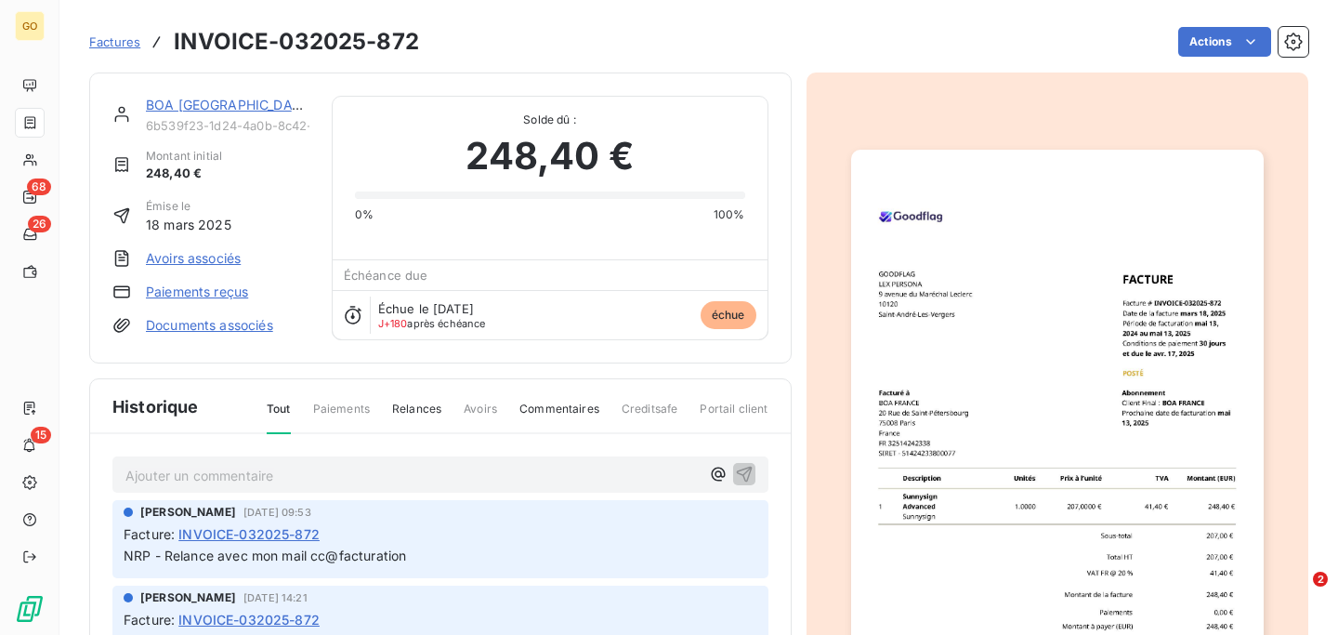
click at [254, 44] on h3 "INVOICE-032025-872" at bounding box center [296, 41] width 245 height 33
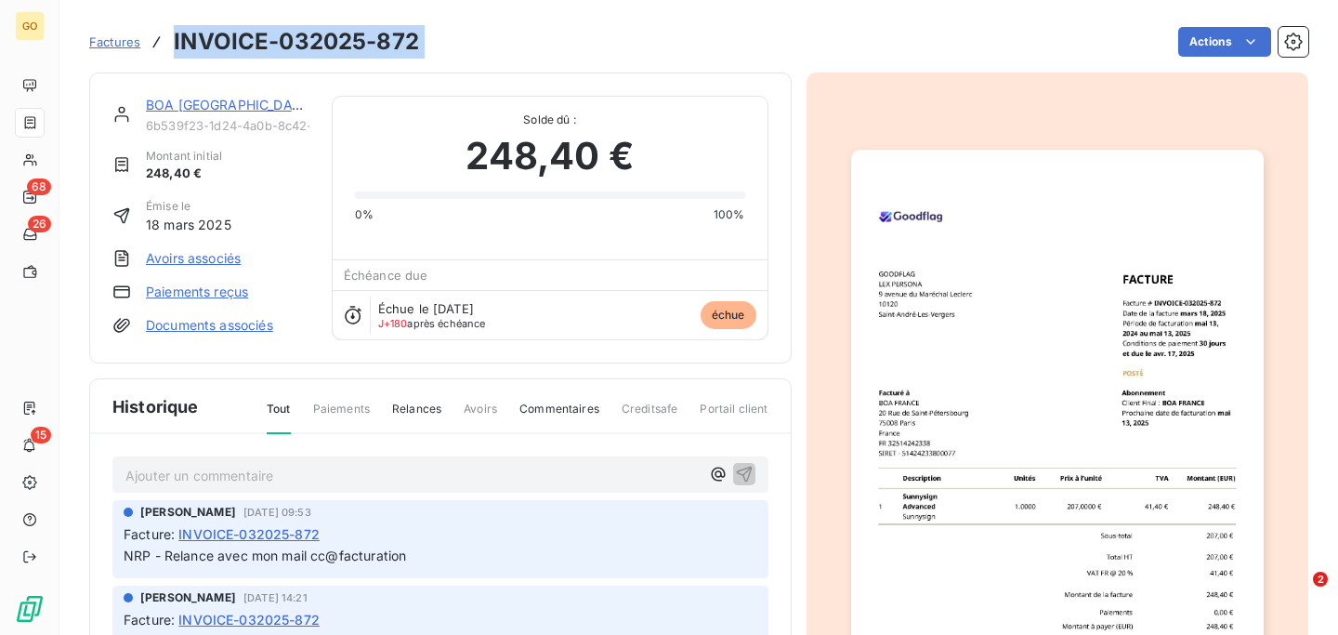
click at [254, 44] on h3 "INVOICE-032025-872" at bounding box center [296, 41] width 245 height 33
copy section "INVOICE-032025-872 Actions"
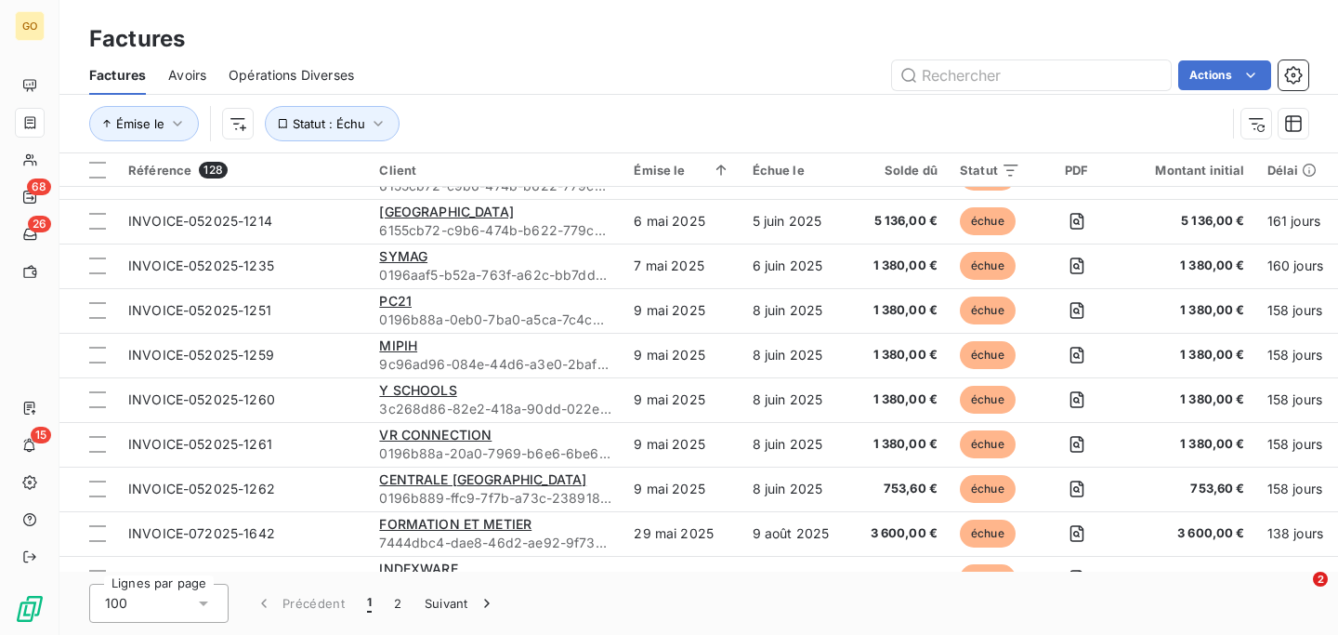
scroll to position [2044, 0]
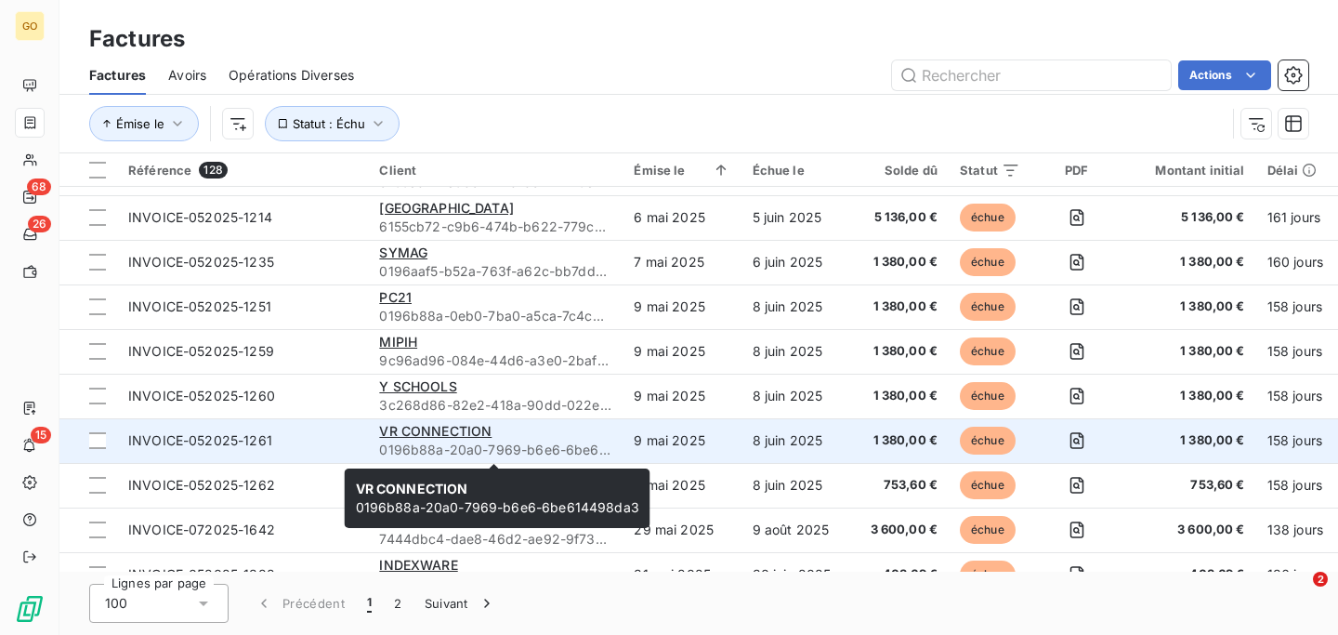
click at [538, 442] on span "0196b88a-20a0-7969-b6e6-6be614498da3" at bounding box center [495, 450] width 232 height 19
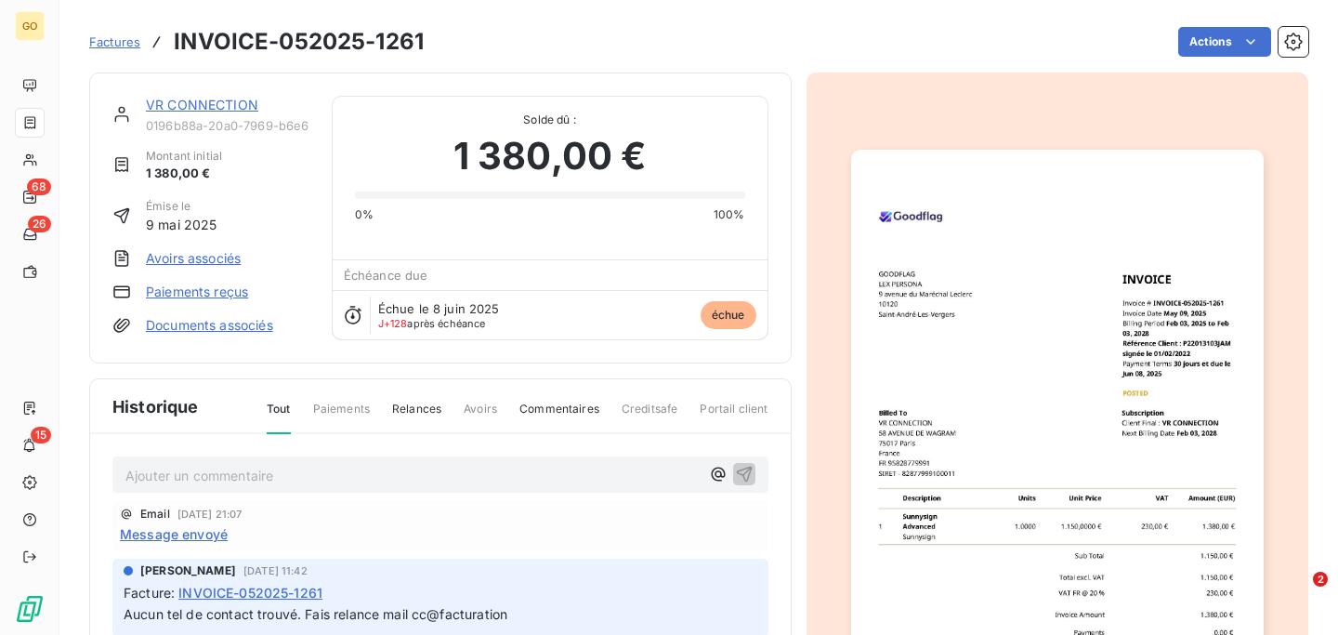
click at [332, 46] on h3 "INVOICE-052025-1261" at bounding box center [299, 41] width 250 height 33
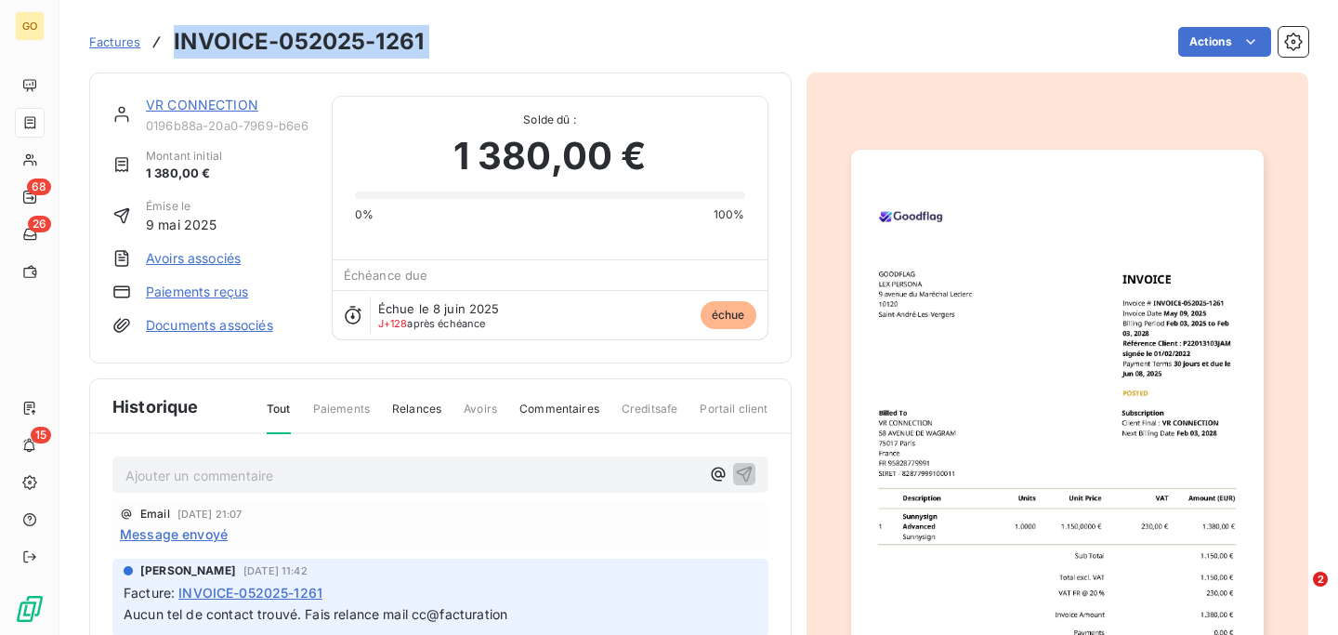
click at [332, 46] on h3 "INVOICE-052025-1261" at bounding box center [299, 41] width 250 height 33
copy section "INVOICE-052025-1261 Actions"
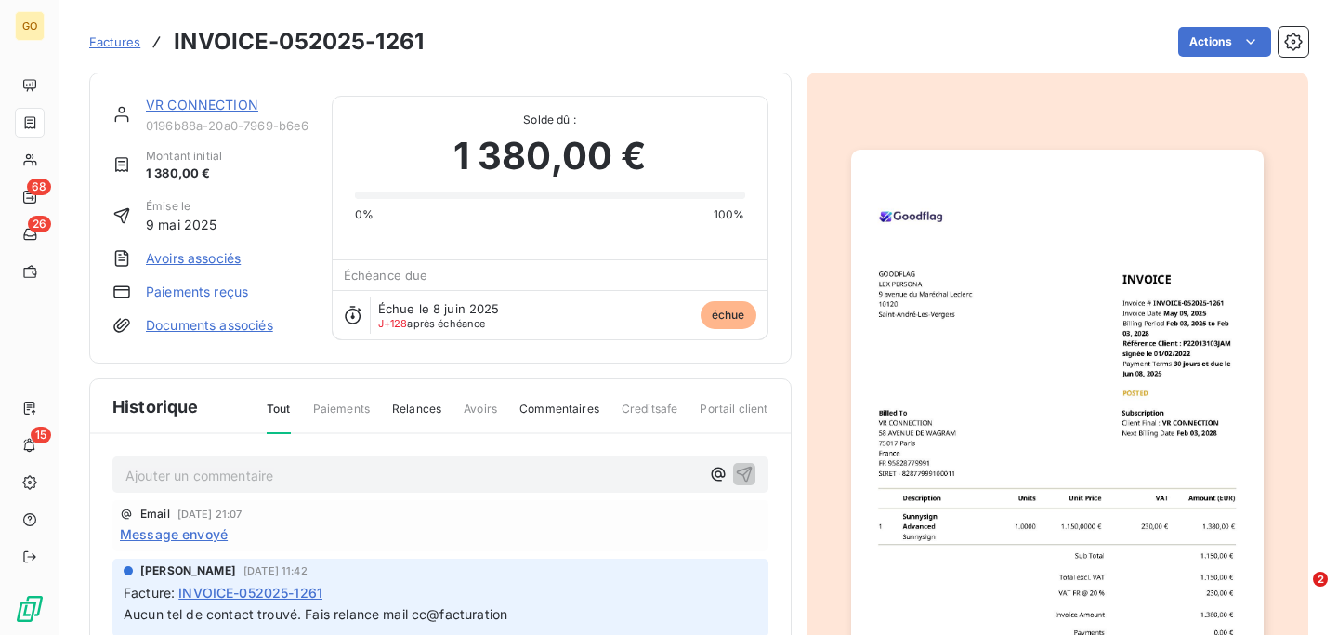
click at [300, 53] on h3 "INVOICE-052025-1261" at bounding box center [299, 41] width 250 height 33
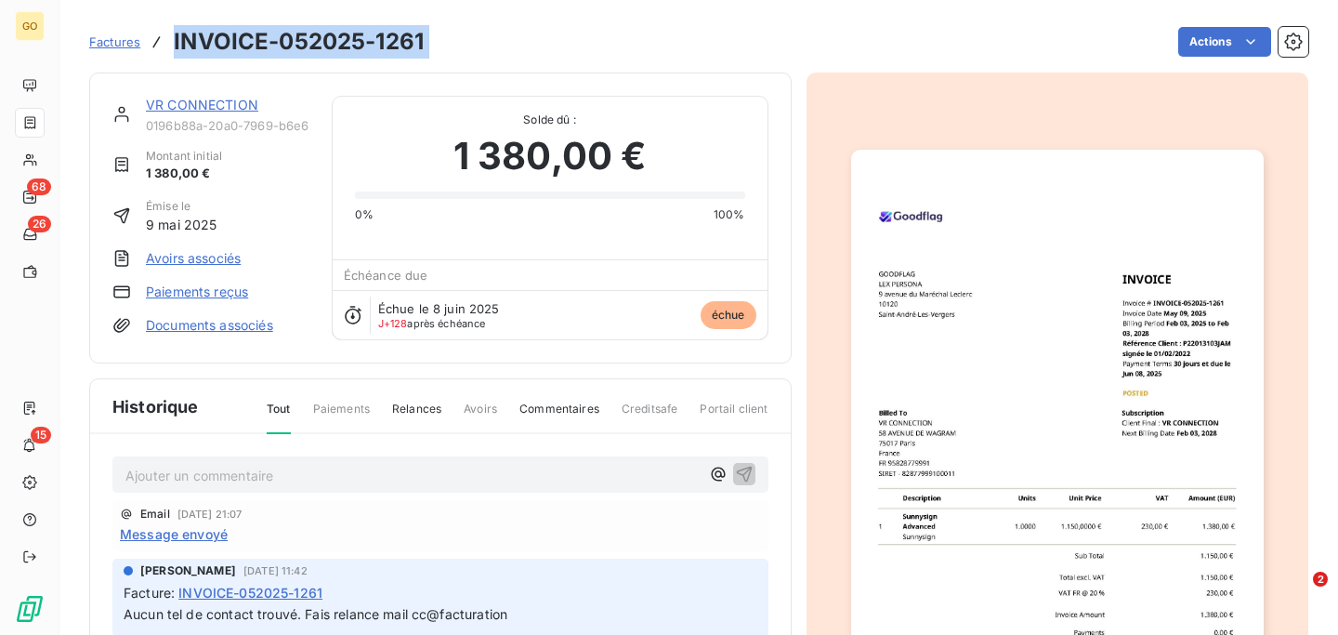
click at [300, 53] on h3 "INVOICE-052025-1261" at bounding box center [299, 41] width 250 height 33
copy section "INVOICE-052025-1261 Actions"
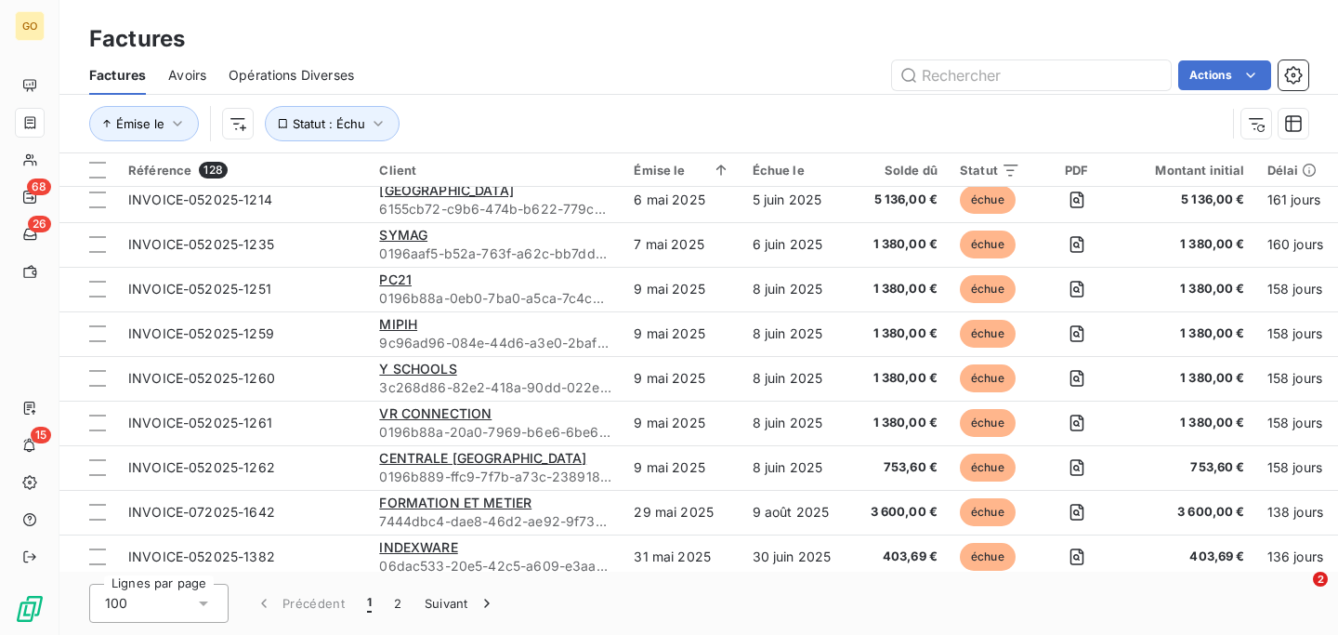
scroll to position [2063, 0]
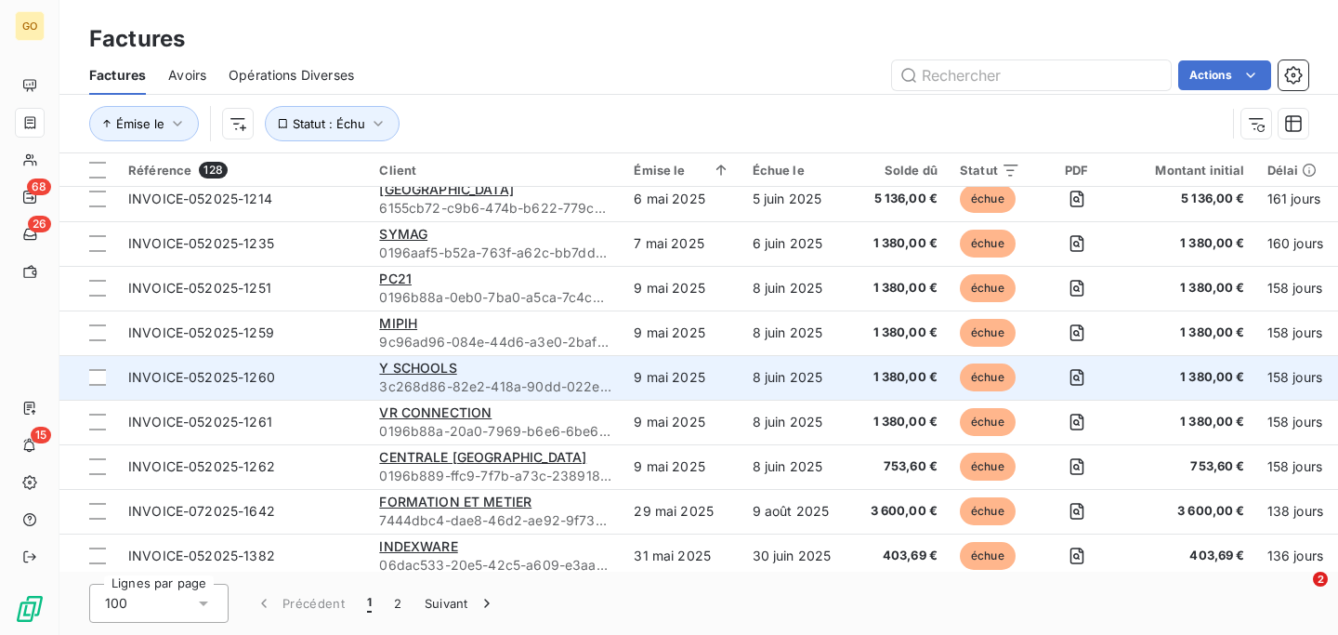
click at [335, 365] on td "INVOICE-052025-1260" at bounding box center [242, 377] width 251 height 45
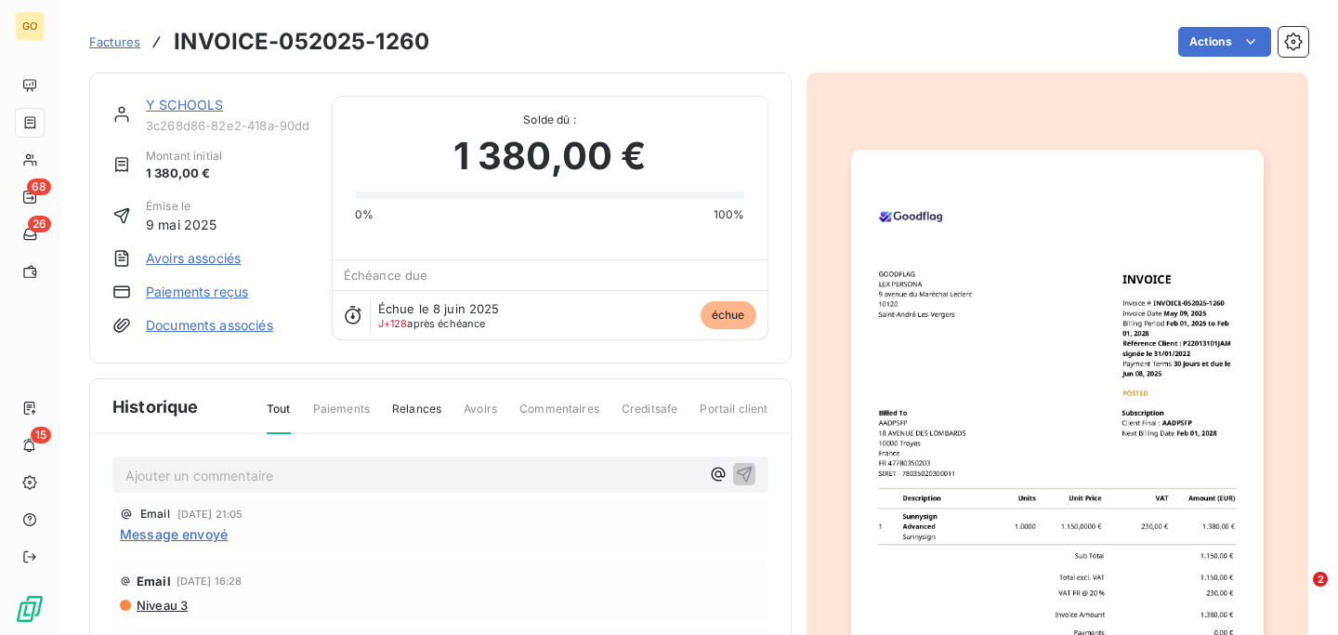
click at [281, 46] on h3 "INVOICE-052025-1260" at bounding box center [302, 41] width 256 height 33
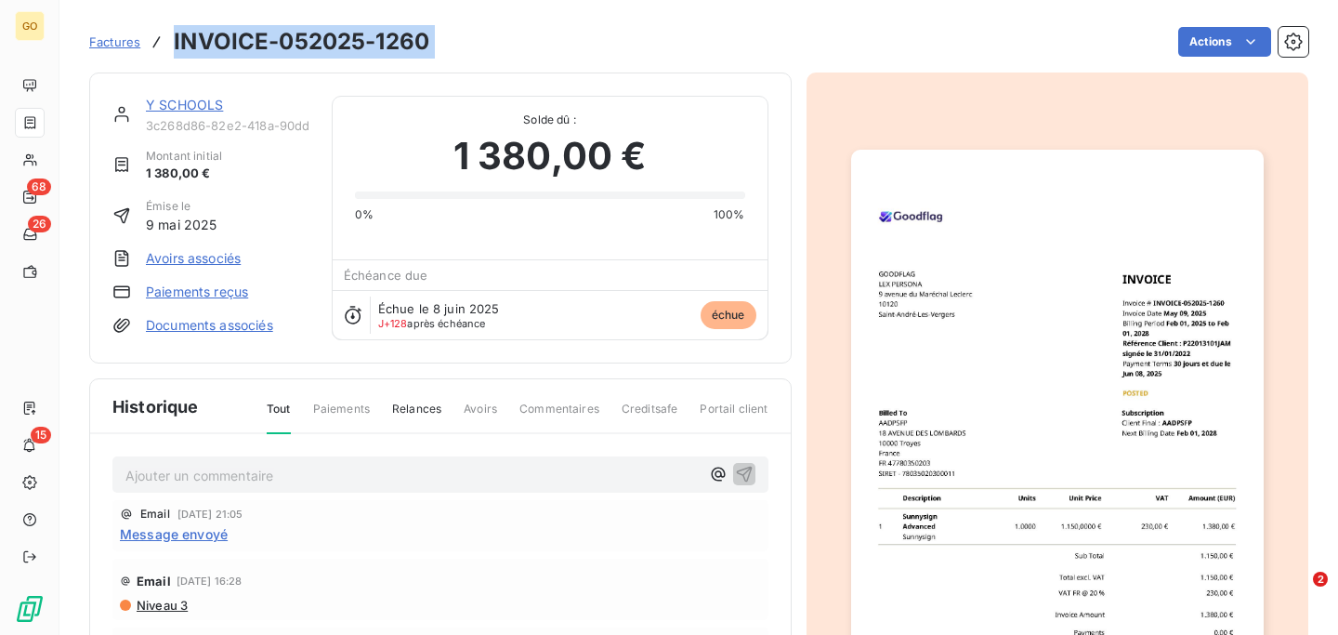
click at [281, 46] on h3 "INVOICE-052025-1260" at bounding box center [302, 41] width 256 height 33
copy section "INVOICE-052025-1260 Actions"
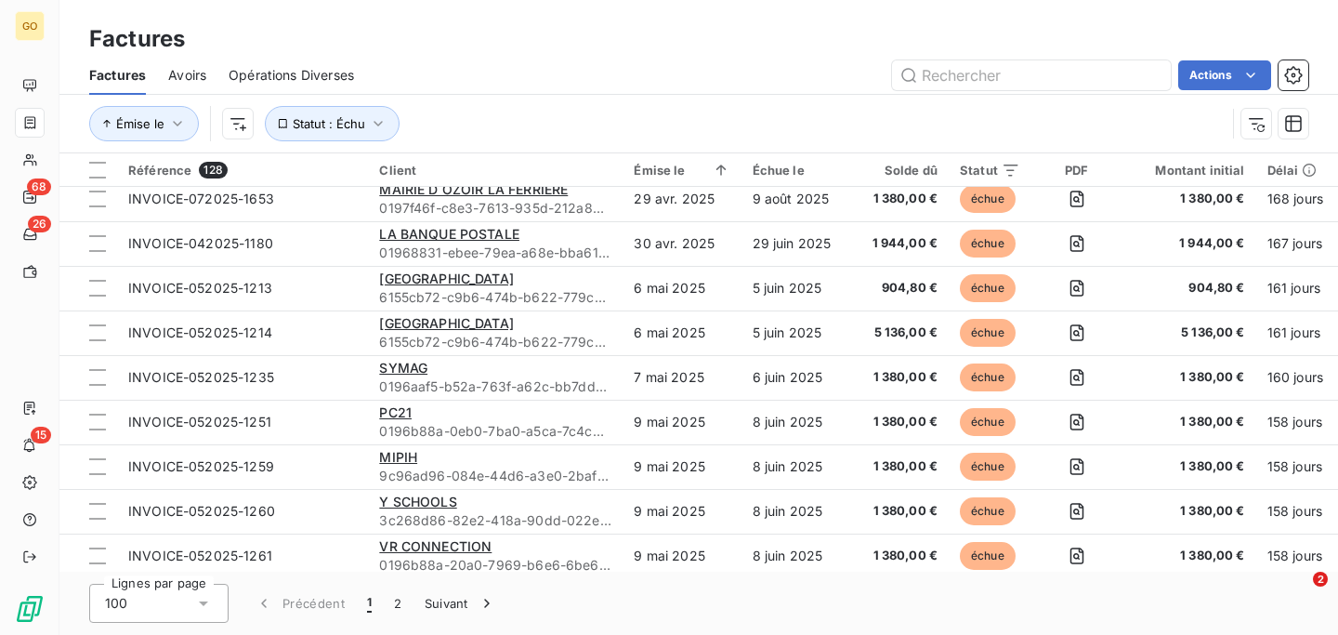
scroll to position [1930, 0]
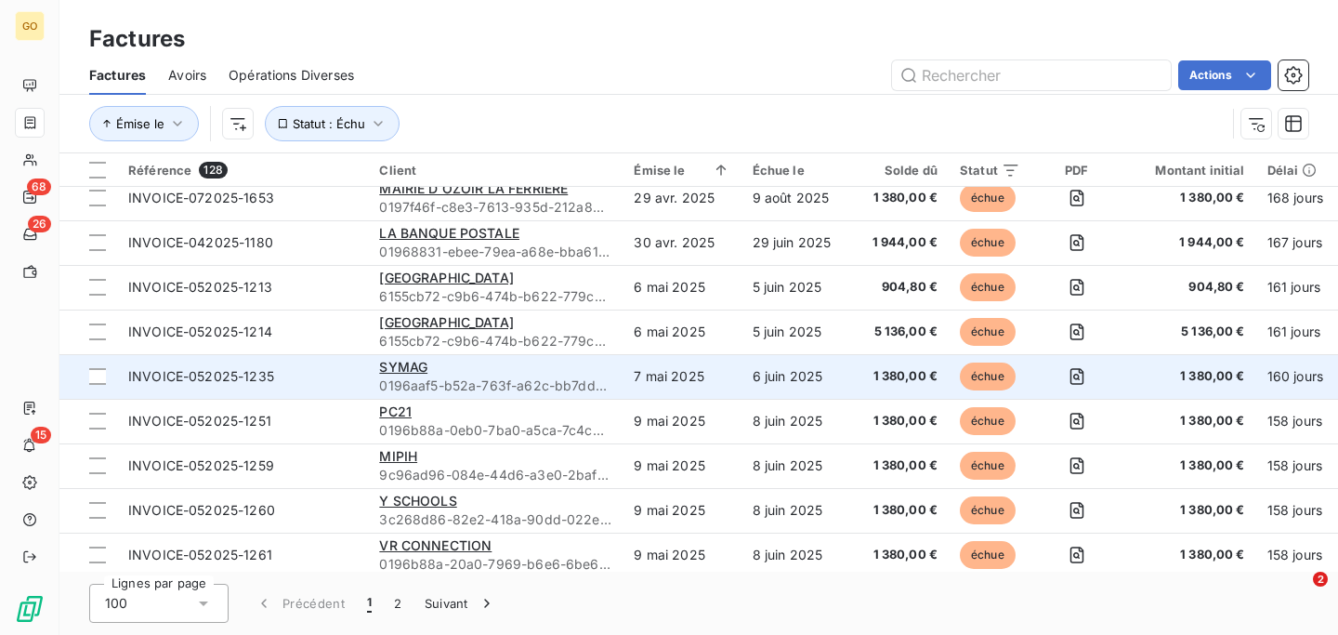
click at [340, 368] on span "INVOICE-052025-1235" at bounding box center [242, 376] width 229 height 19
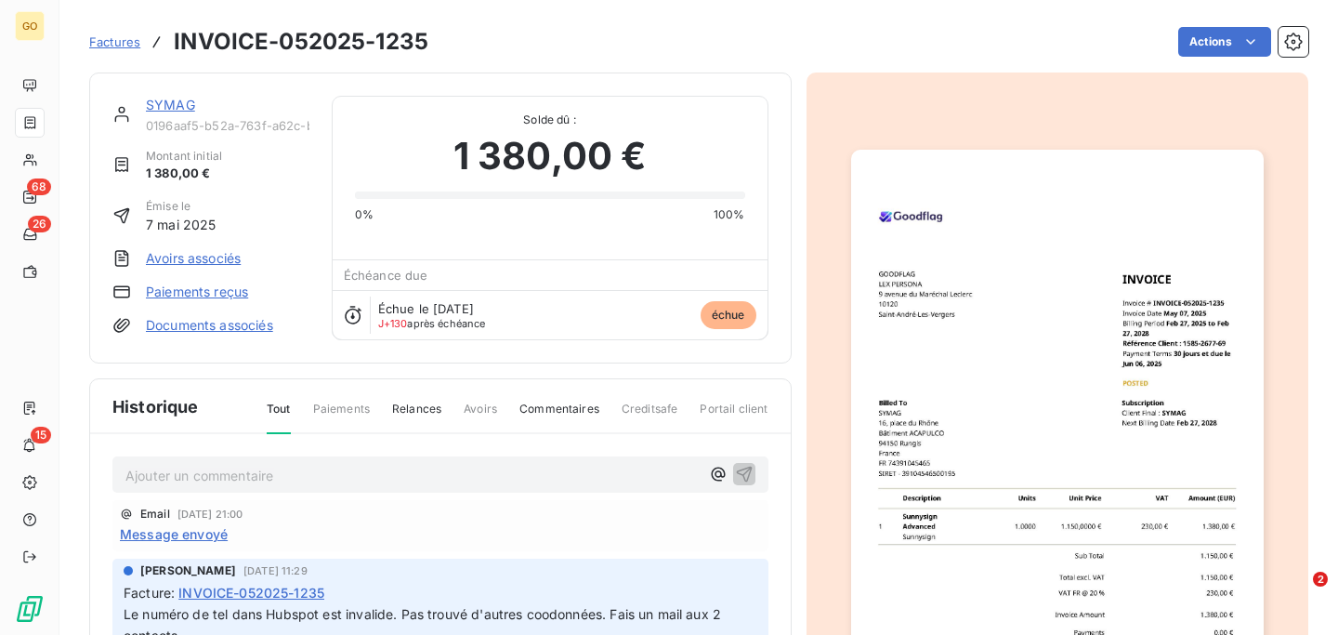
click at [268, 40] on h3 "INVOICE-052025-1235" at bounding box center [301, 41] width 255 height 33
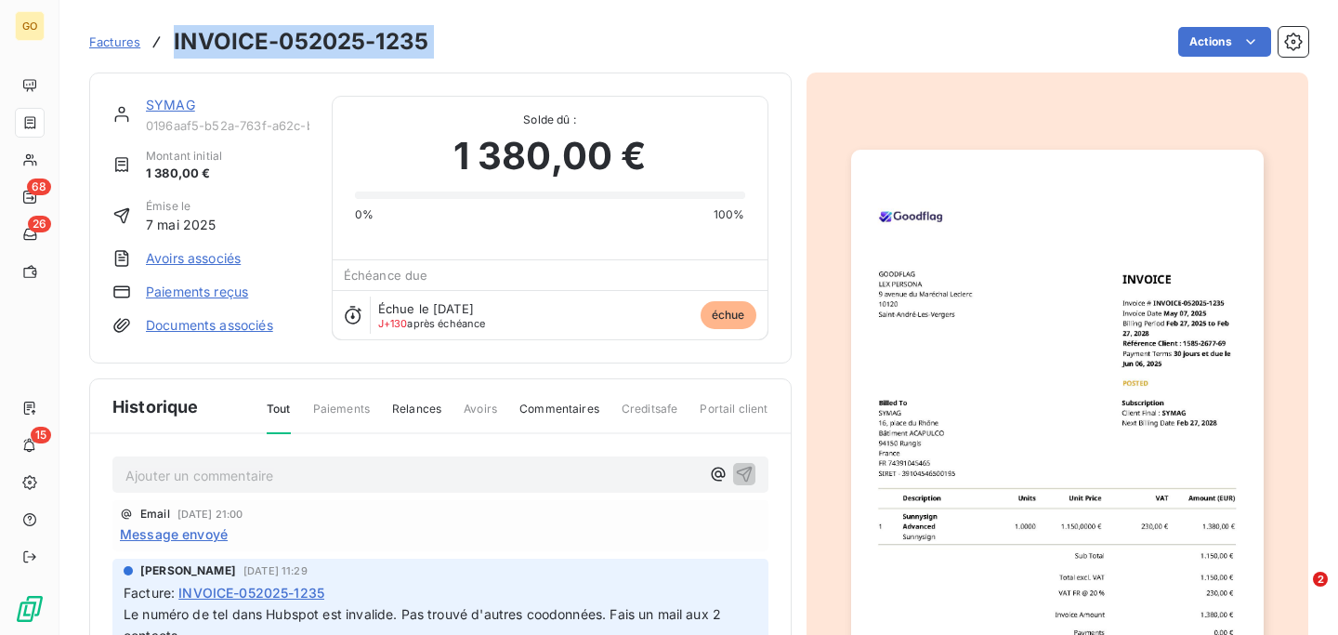
click at [268, 40] on h3 "INVOICE-052025-1235" at bounding box center [301, 41] width 255 height 33
copy section "INVOICE-052025-1235 Actions"
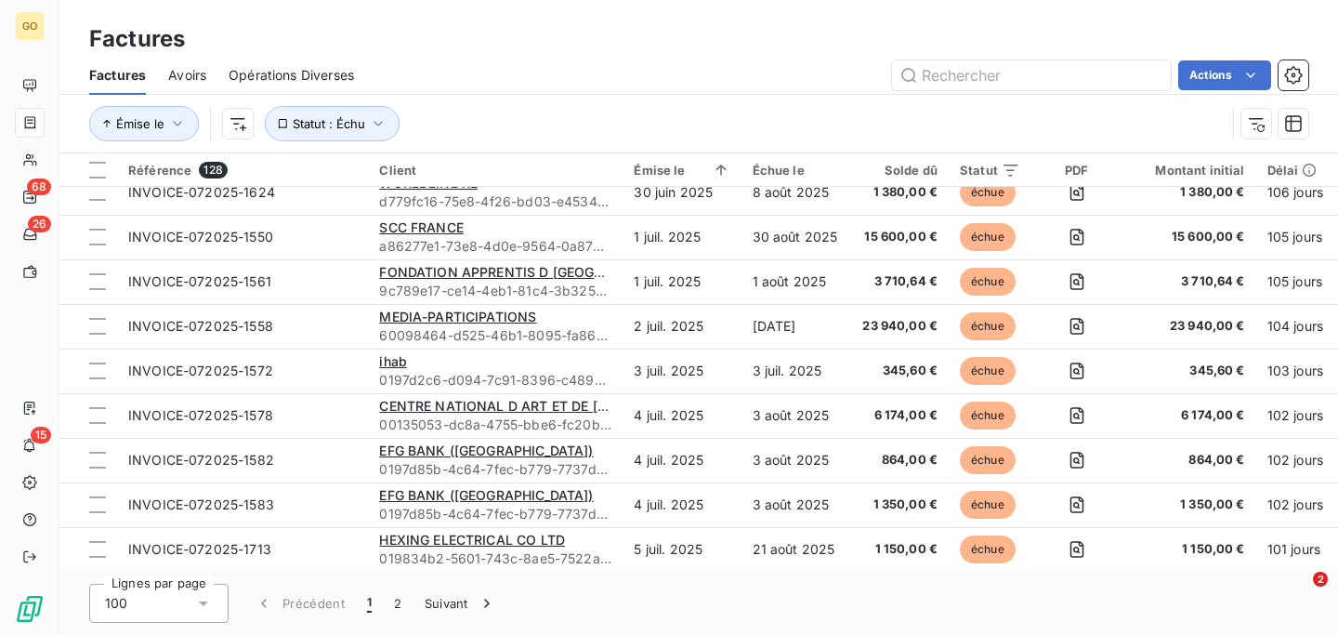
scroll to position [4084, 0]
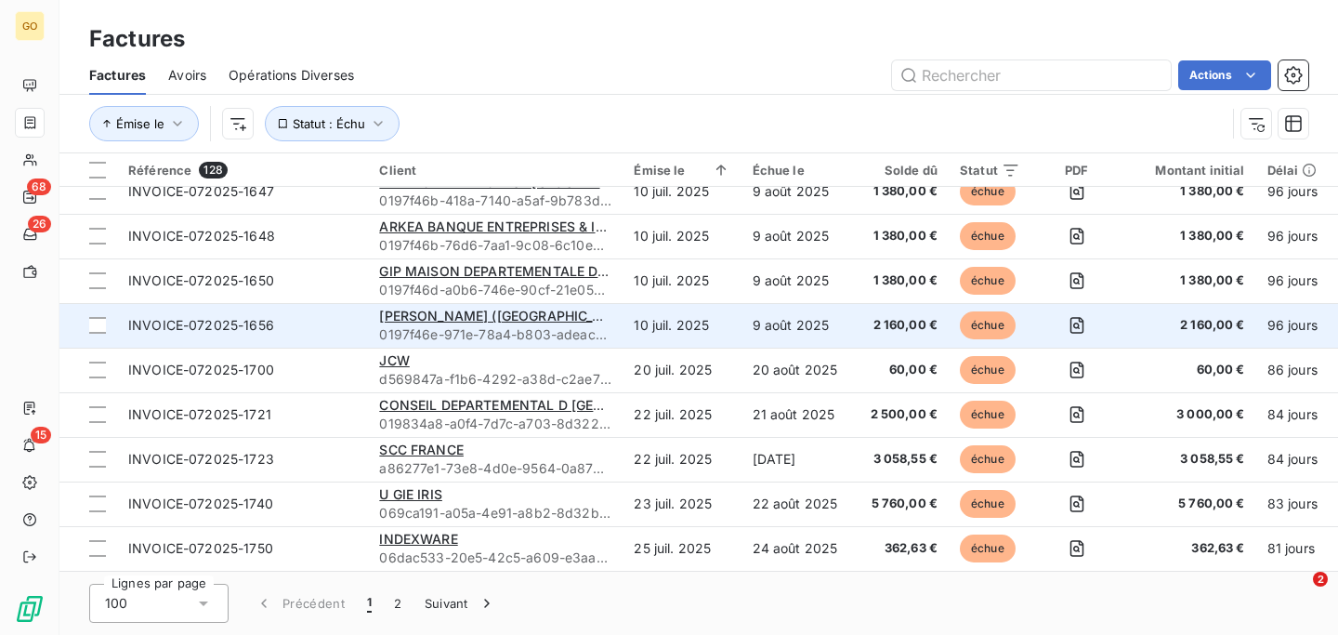
click at [351, 316] on span "INVOICE-072025-1656" at bounding box center [242, 325] width 229 height 19
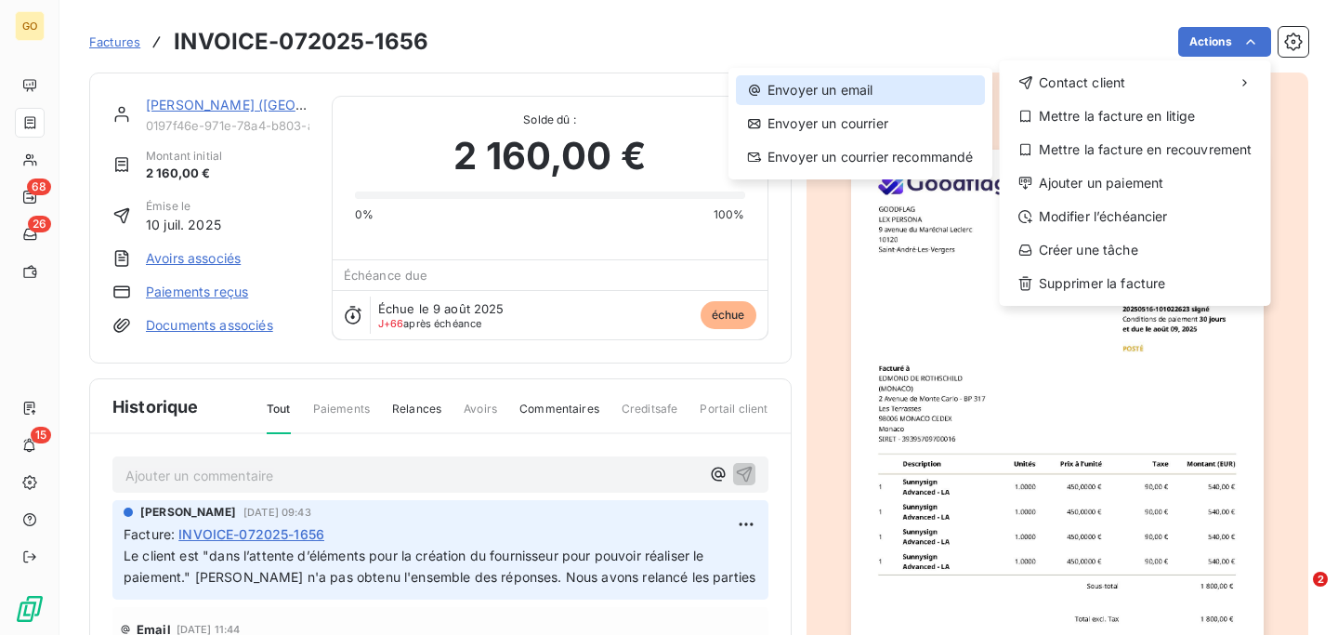
click at [873, 93] on div "Envoyer un email" at bounding box center [860, 90] width 249 height 30
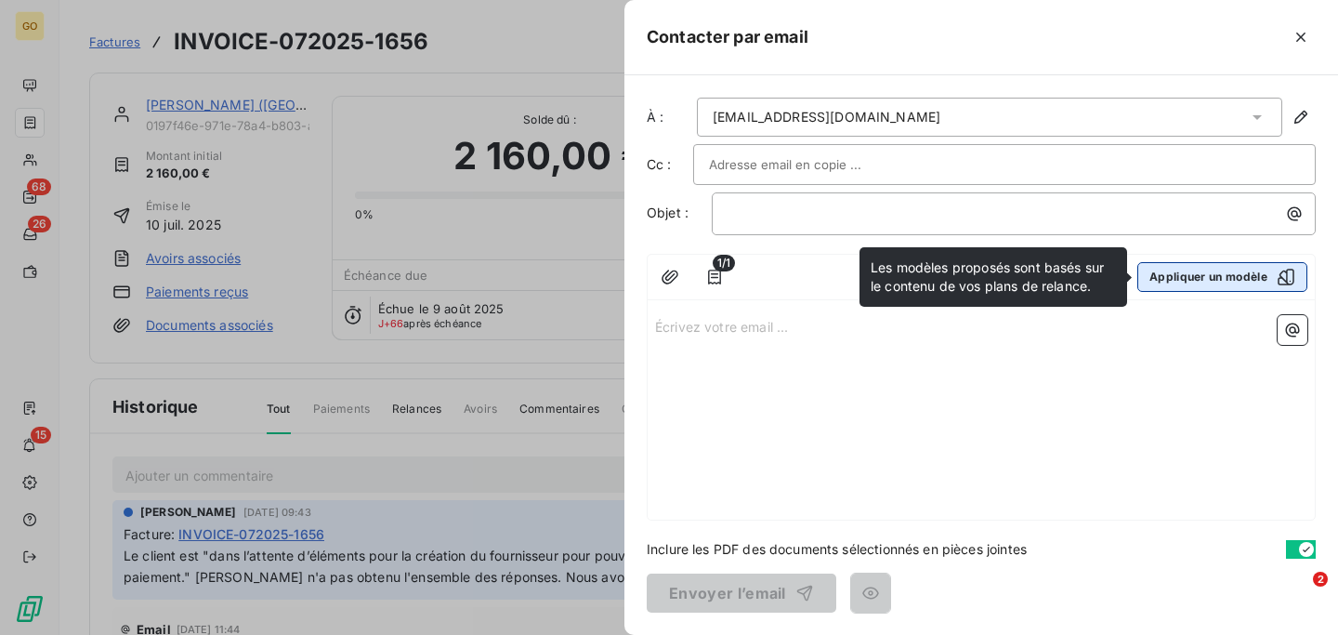
click at [1232, 280] on button "Appliquer un modèle" at bounding box center [1223, 277] width 170 height 30
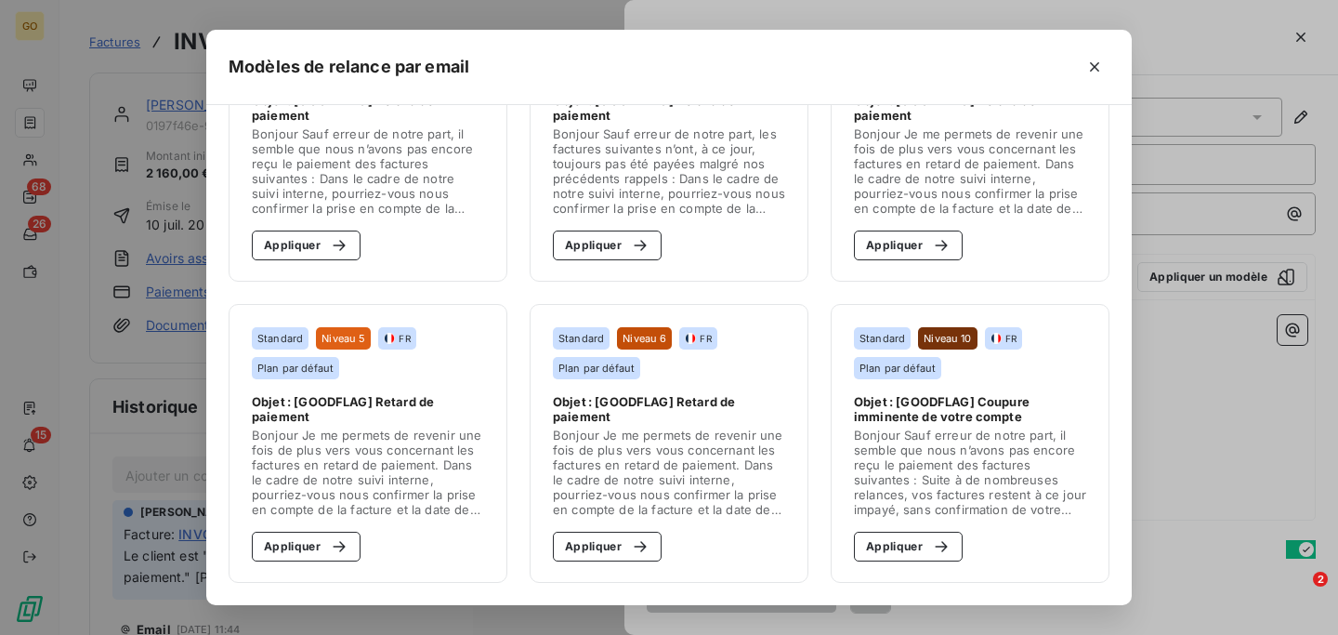
scroll to position [124, 0]
click at [1101, 70] on icon "button" at bounding box center [1095, 67] width 19 height 19
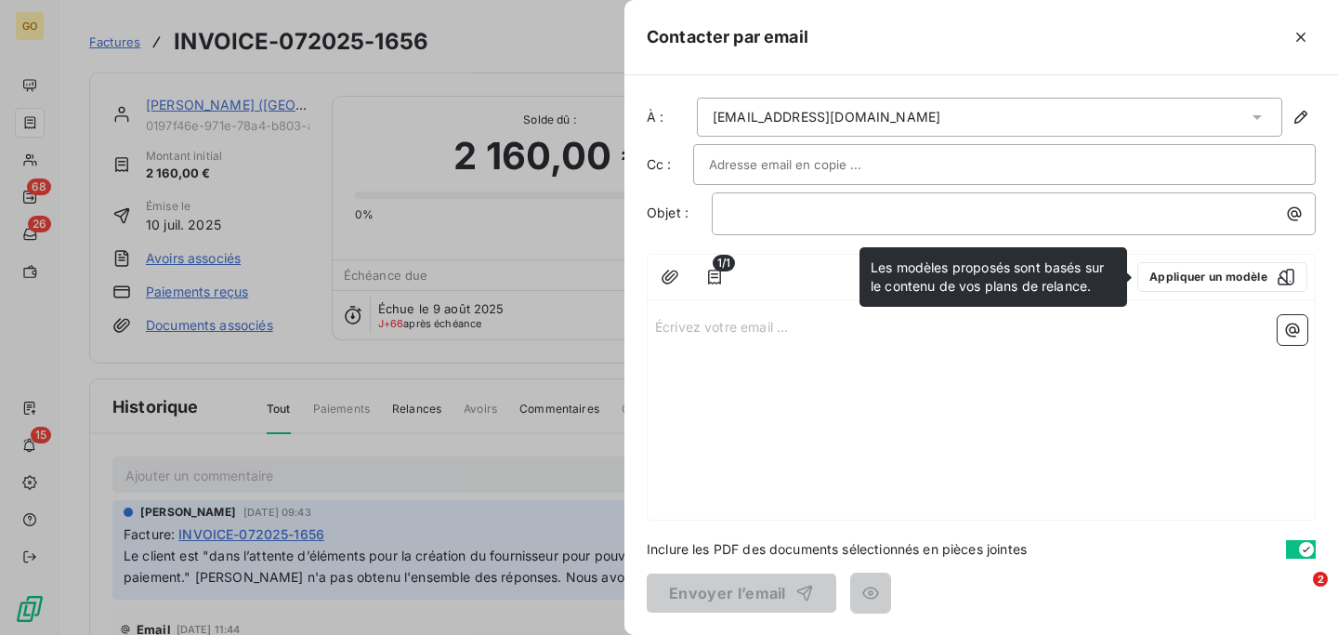
click at [229, 44] on div at bounding box center [669, 317] width 1338 height 635
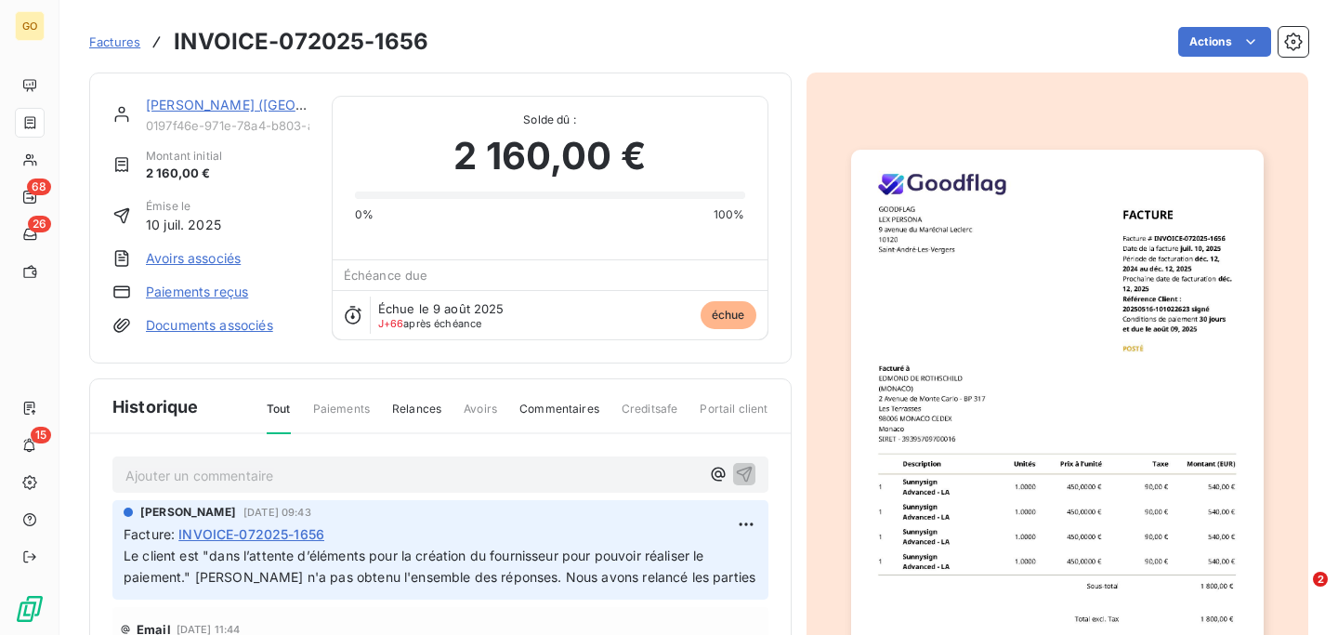
click at [233, 43] on h3 "INVOICE-072025-1656" at bounding box center [301, 41] width 255 height 33
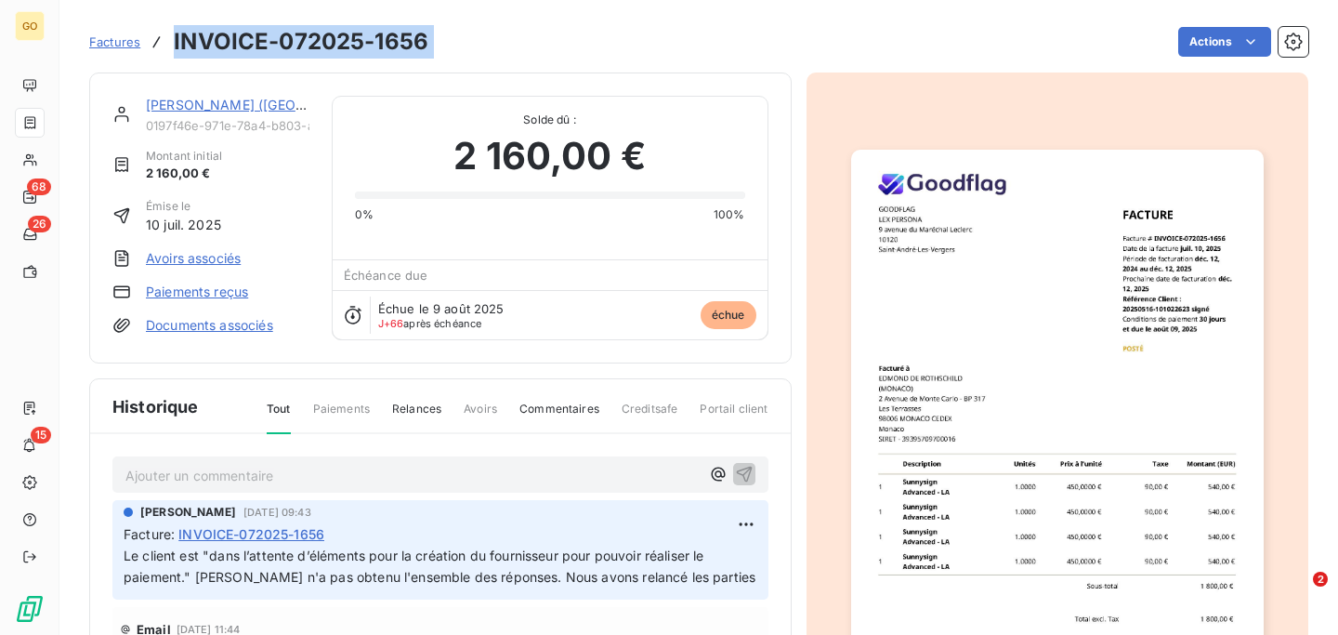
click at [233, 43] on h3 "INVOICE-072025-1656" at bounding box center [301, 41] width 255 height 33
copy section "INVOICE-072025-1656 Actions"
click at [337, 42] on h3 "INVOICE-072025-1656" at bounding box center [301, 41] width 255 height 33
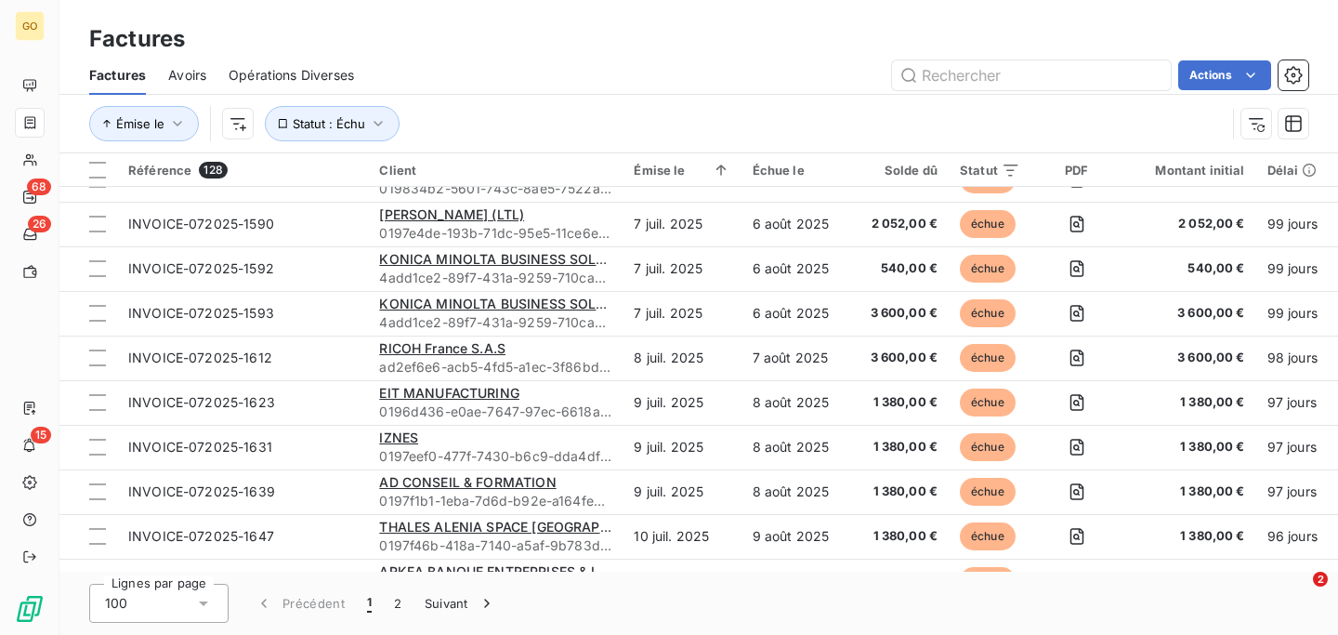
scroll to position [4084, 0]
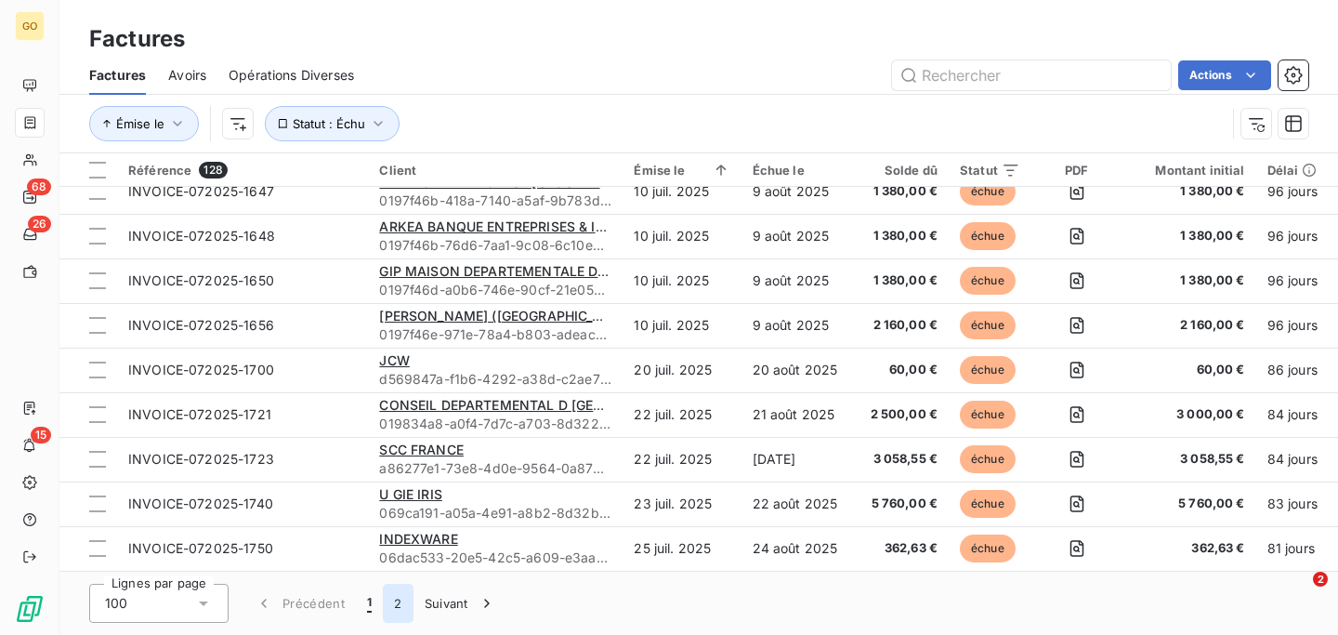
click at [399, 600] on button "2" at bounding box center [398, 603] width 30 height 39
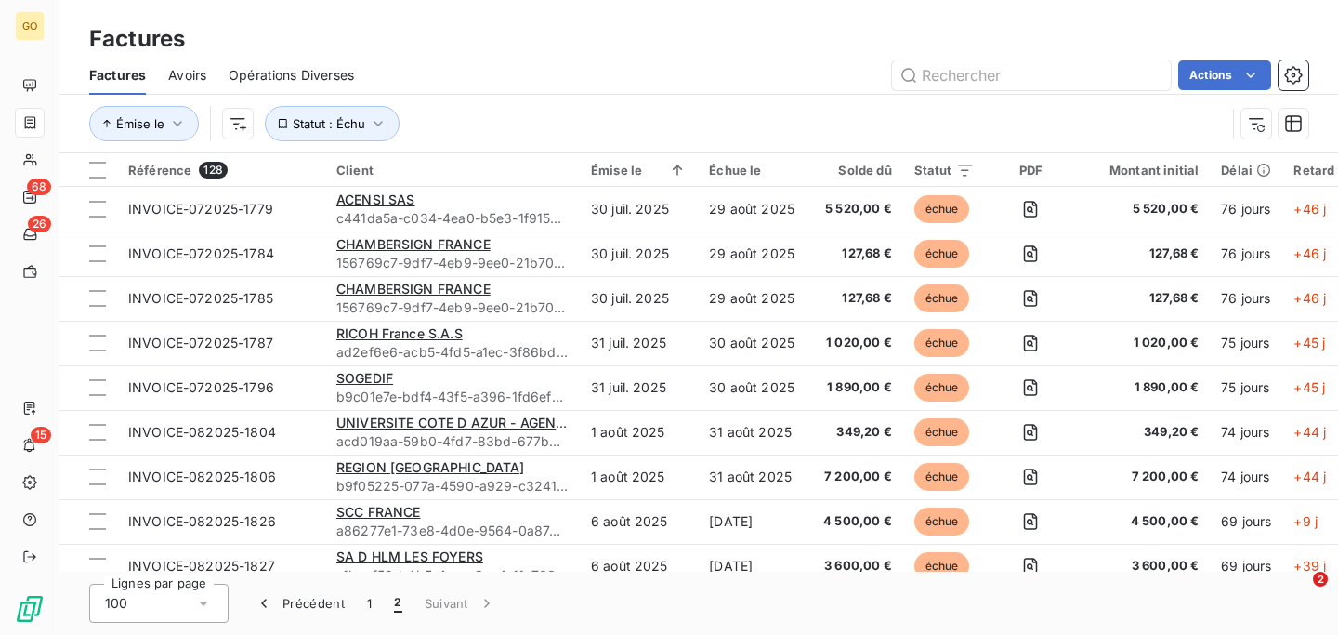
scroll to position [872, 0]
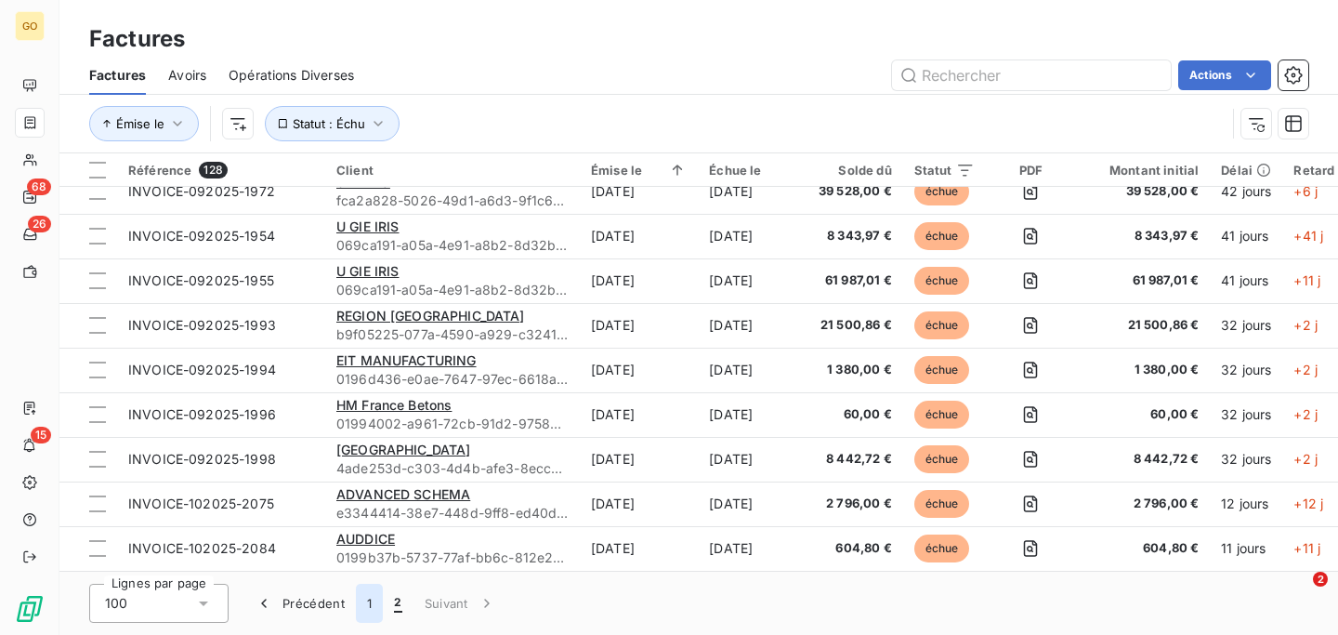
click at [372, 603] on button "1" at bounding box center [369, 603] width 27 height 39
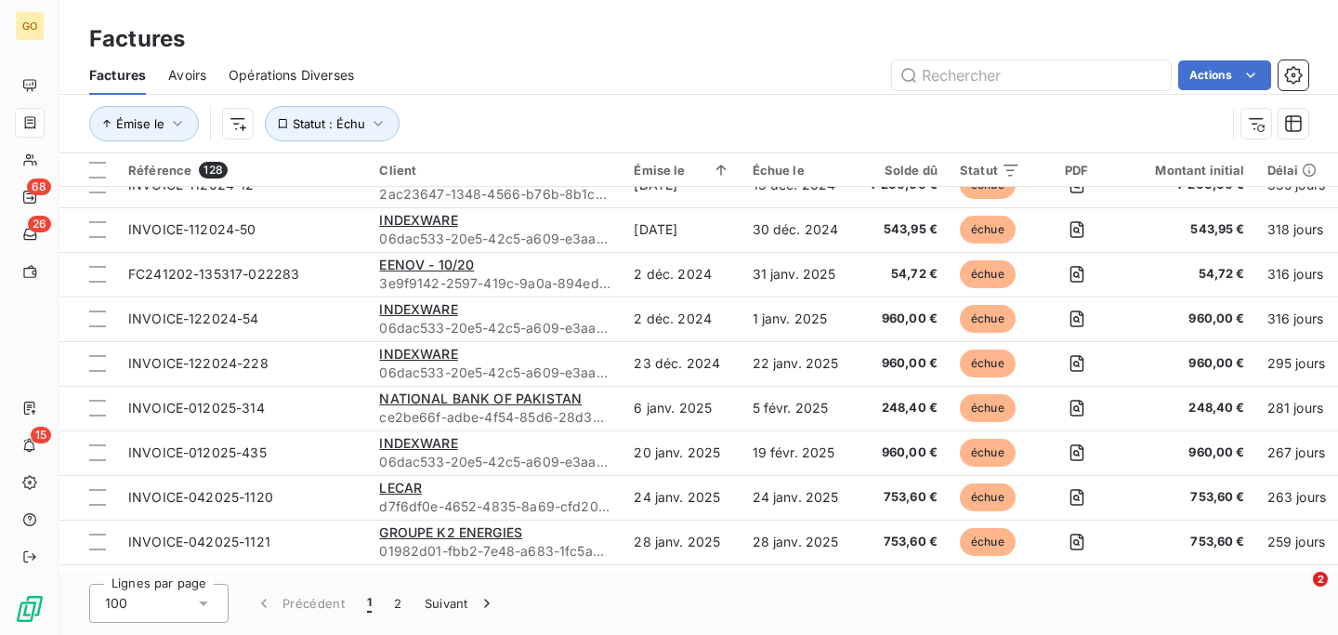
scroll to position [4084, 0]
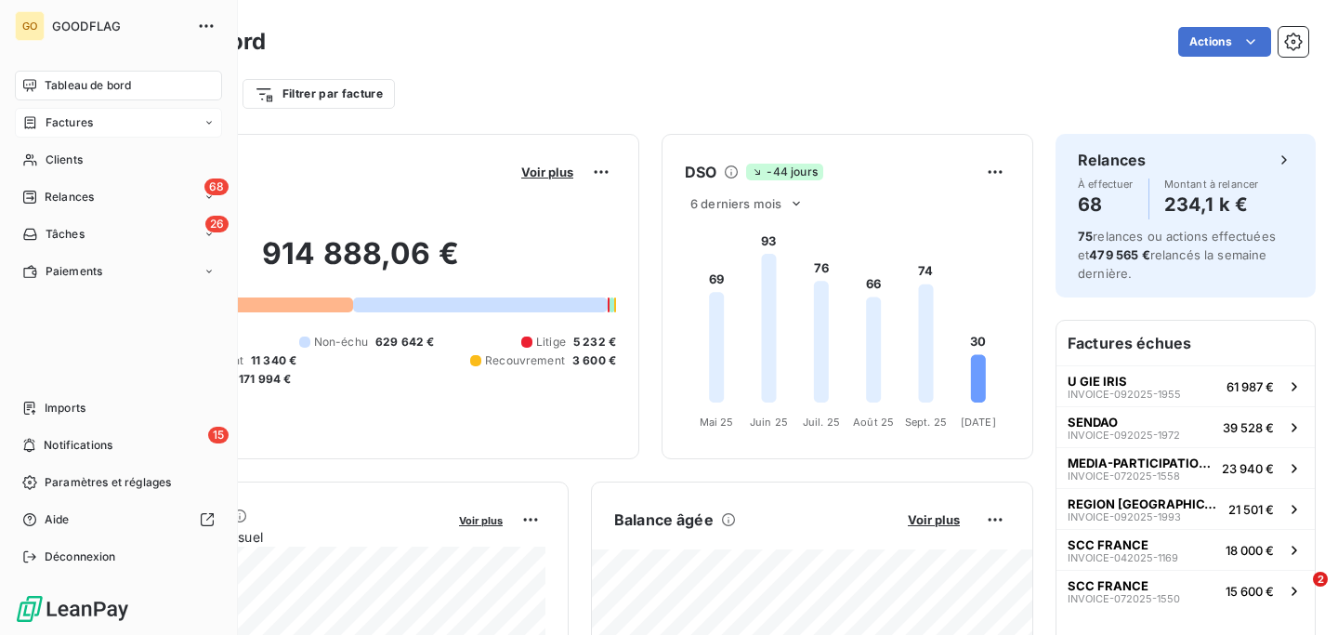
click at [65, 130] on span "Factures" at bounding box center [69, 122] width 47 height 17
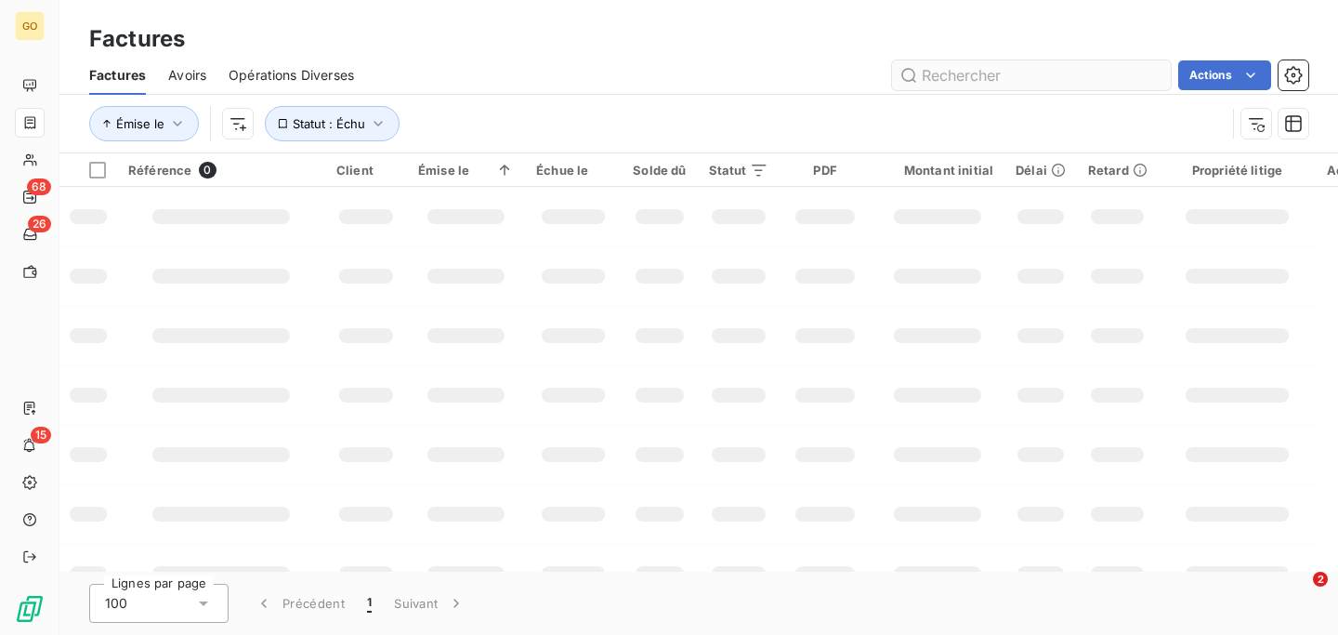
click at [1023, 73] on input "text" at bounding box center [1031, 75] width 279 height 30
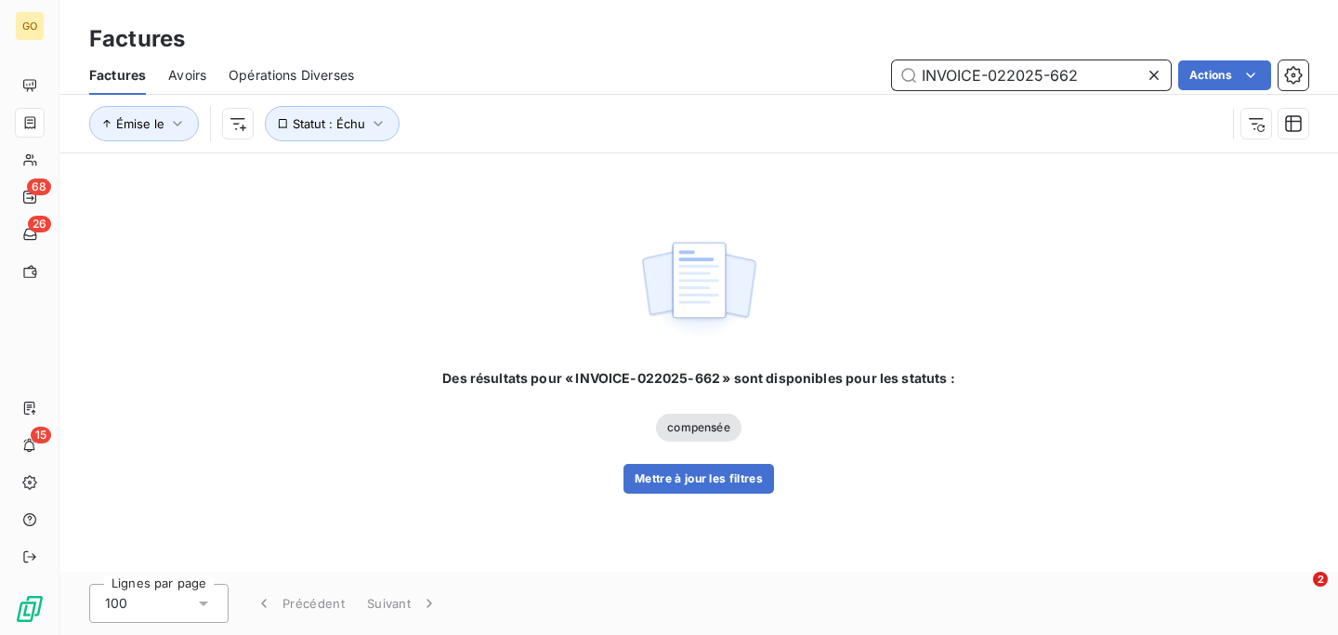
click at [1028, 74] on input "INVOICE-022025-662" at bounding box center [1031, 75] width 279 height 30
paste input "8"
type input "INVOICE-022025-668"
